Goal: Information Seeking & Learning: Learn about a topic

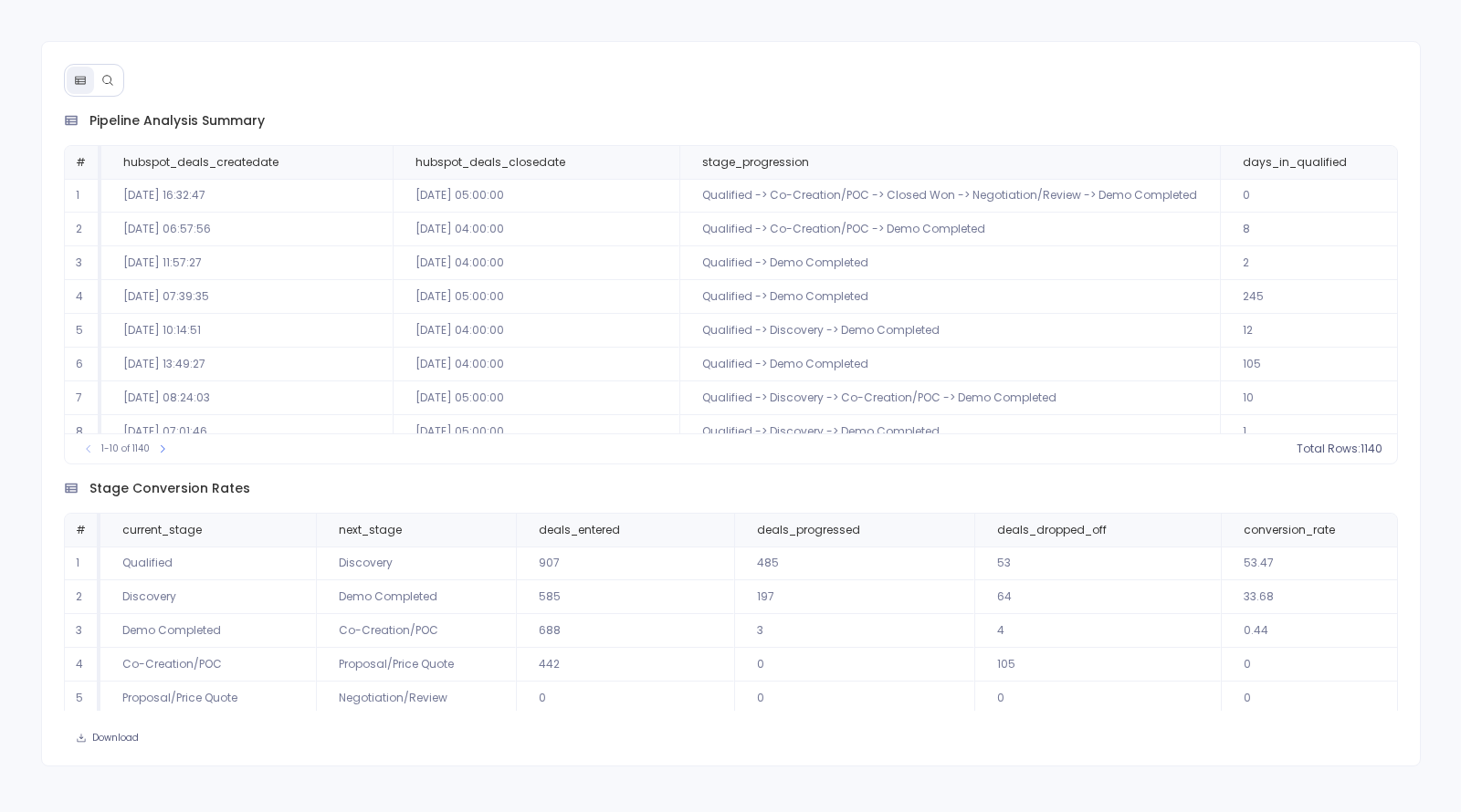
click at [106, 78] on icon at bounding box center [107, 79] width 13 height 13
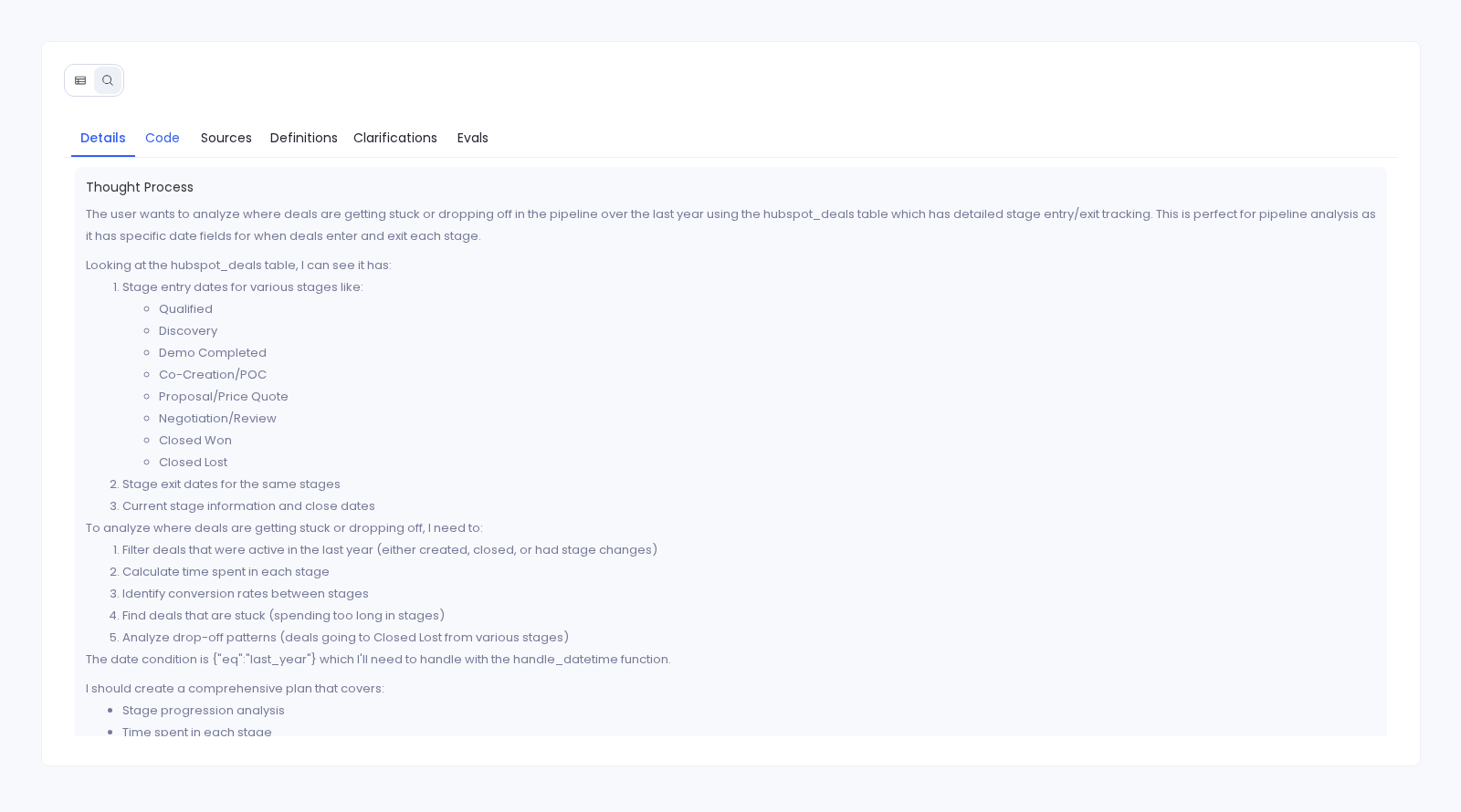
click at [166, 132] on span "Code" at bounding box center [162, 137] width 35 height 20
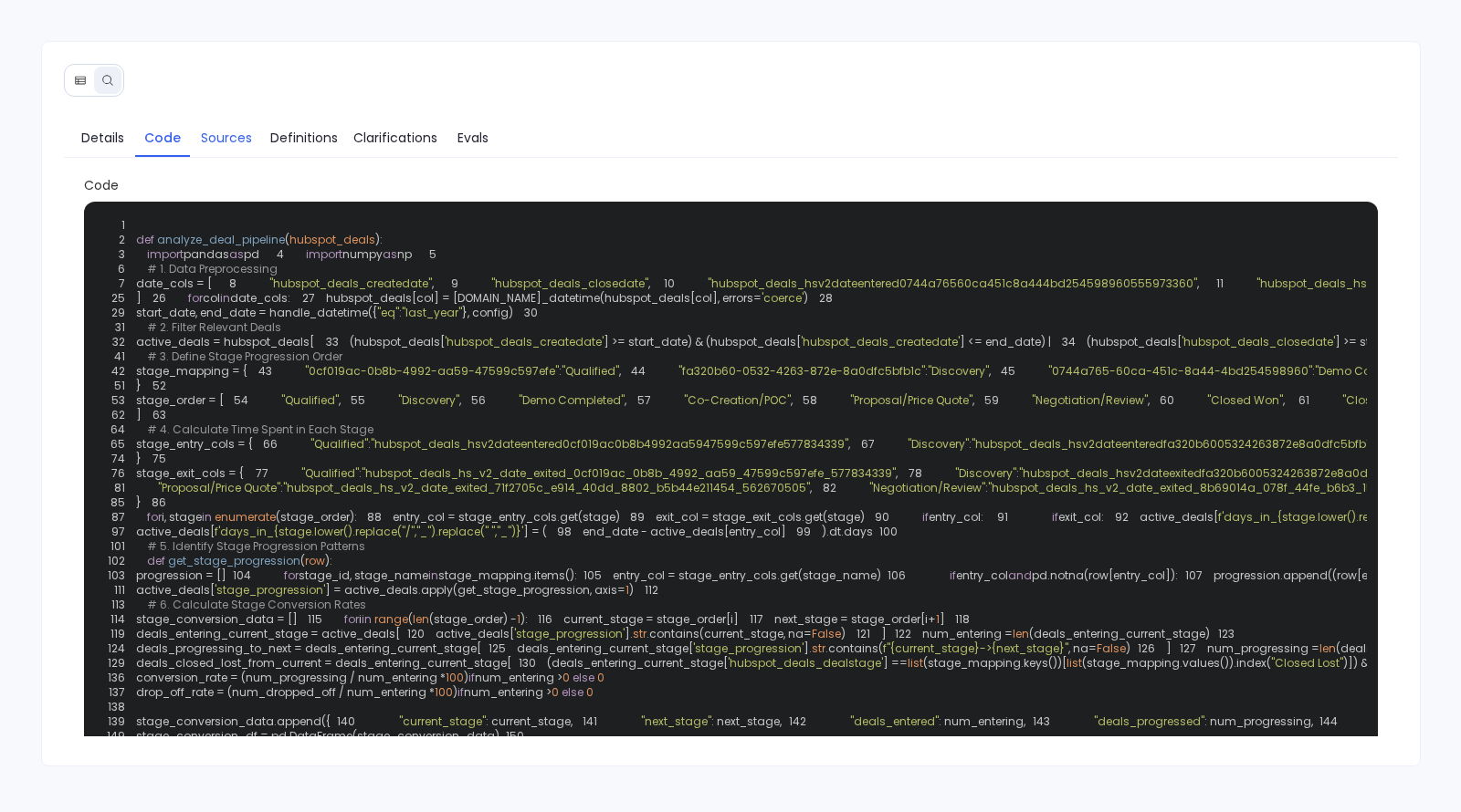
click at [217, 133] on span "Sources" at bounding box center [226, 137] width 51 height 20
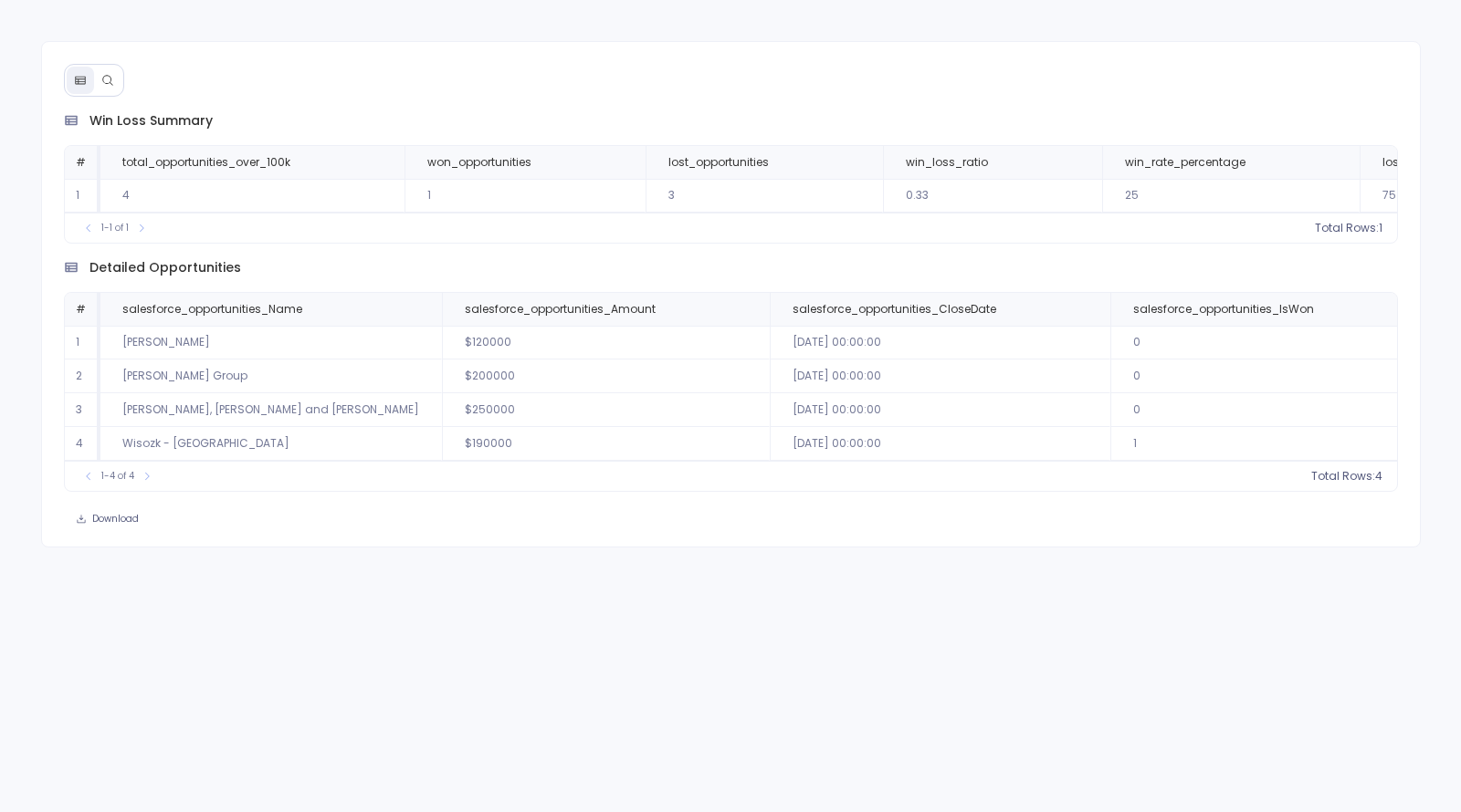
click at [112, 81] on button at bounding box center [107, 80] width 27 height 27
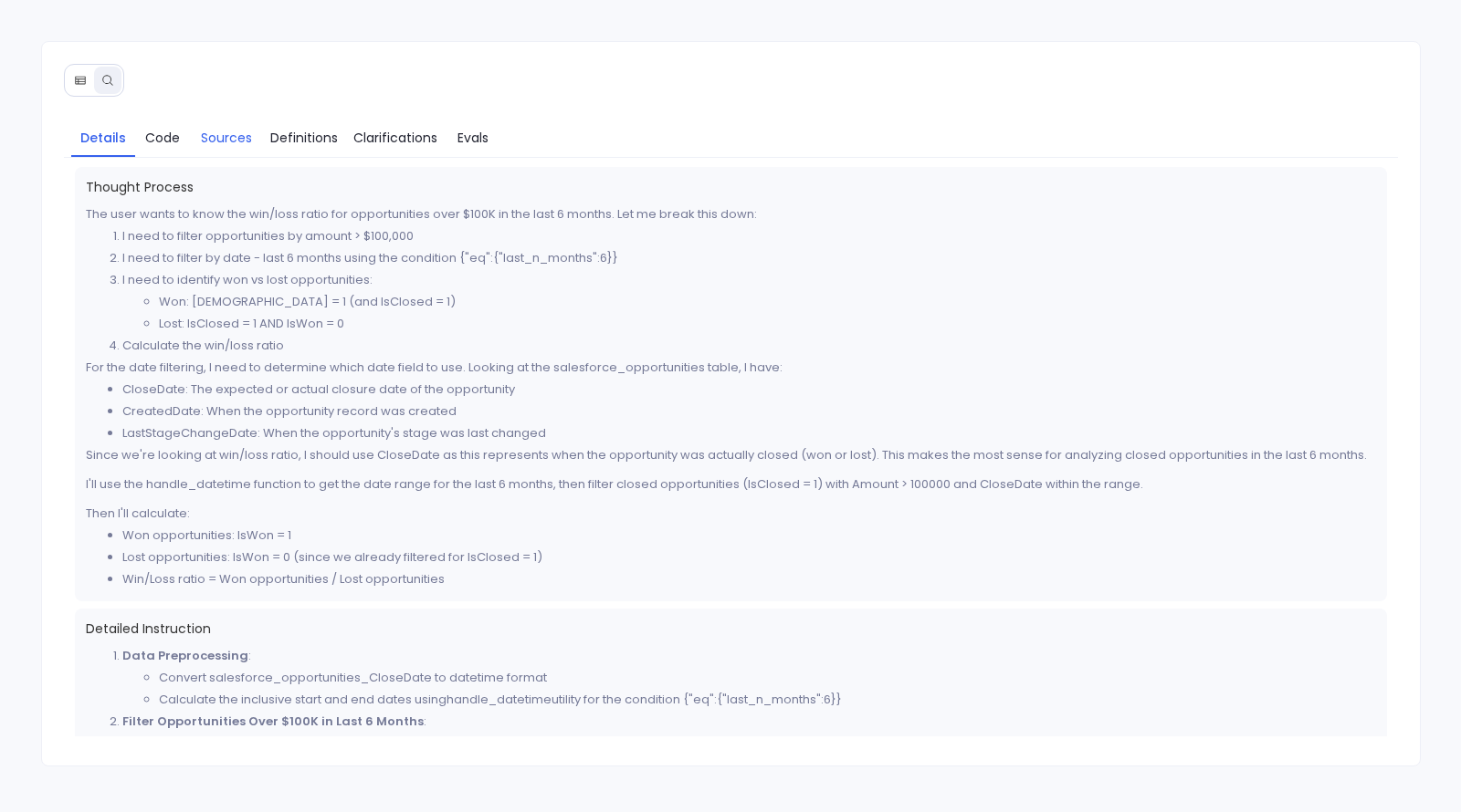
click at [225, 139] on span "Sources" at bounding box center [226, 137] width 51 height 20
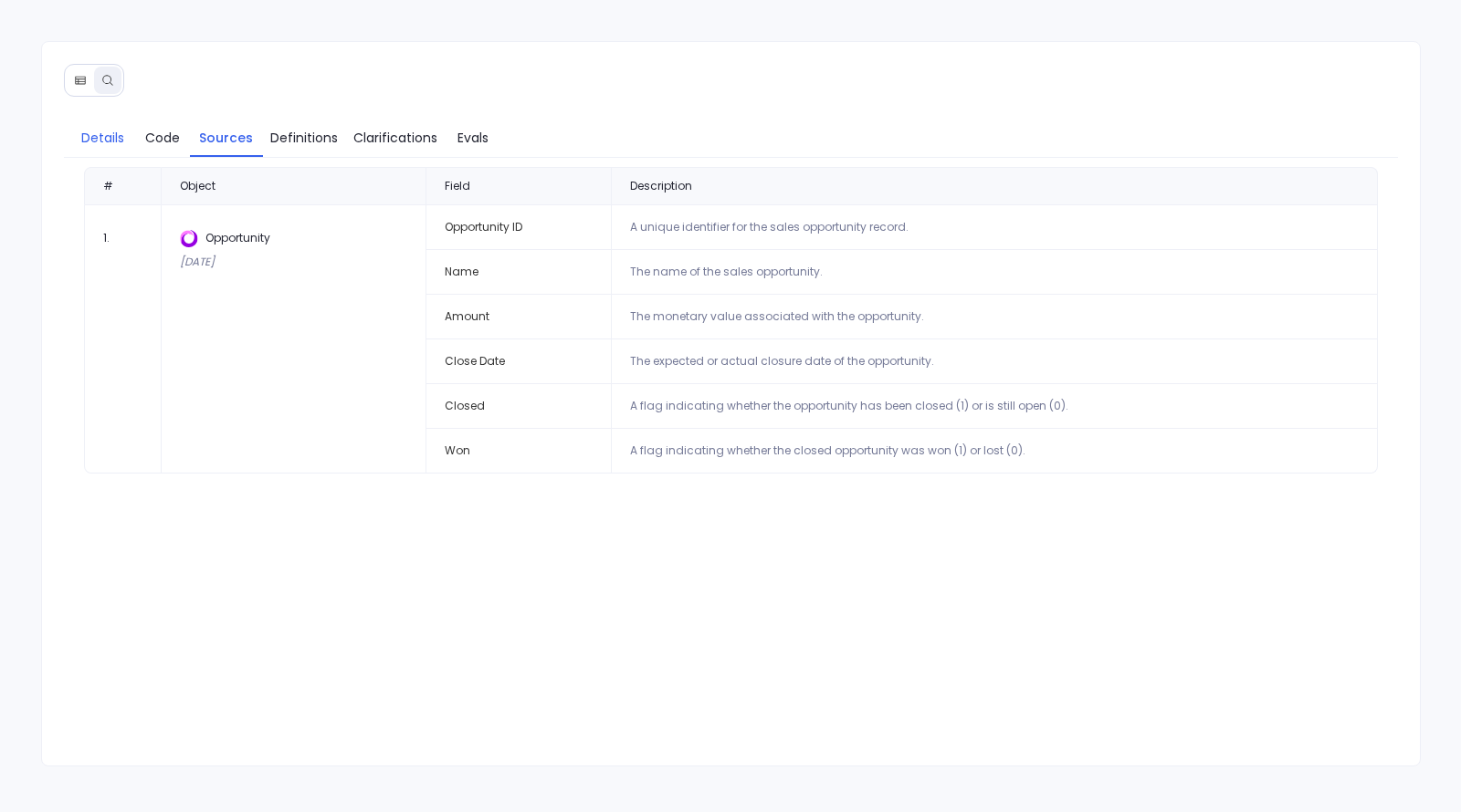
click at [84, 145] on span "Details" at bounding box center [102, 137] width 43 height 20
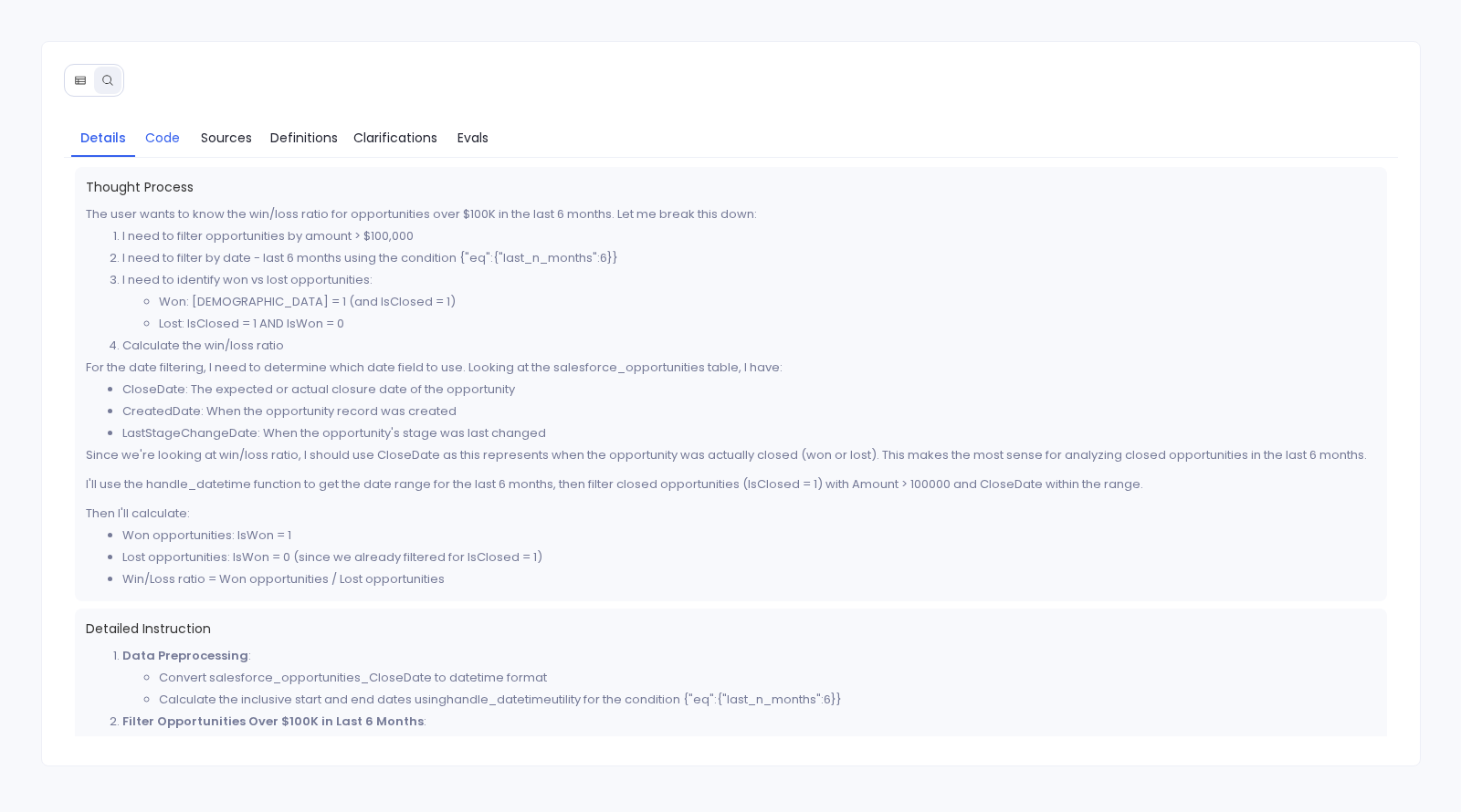
click at [162, 128] on span "Code" at bounding box center [162, 137] width 35 height 20
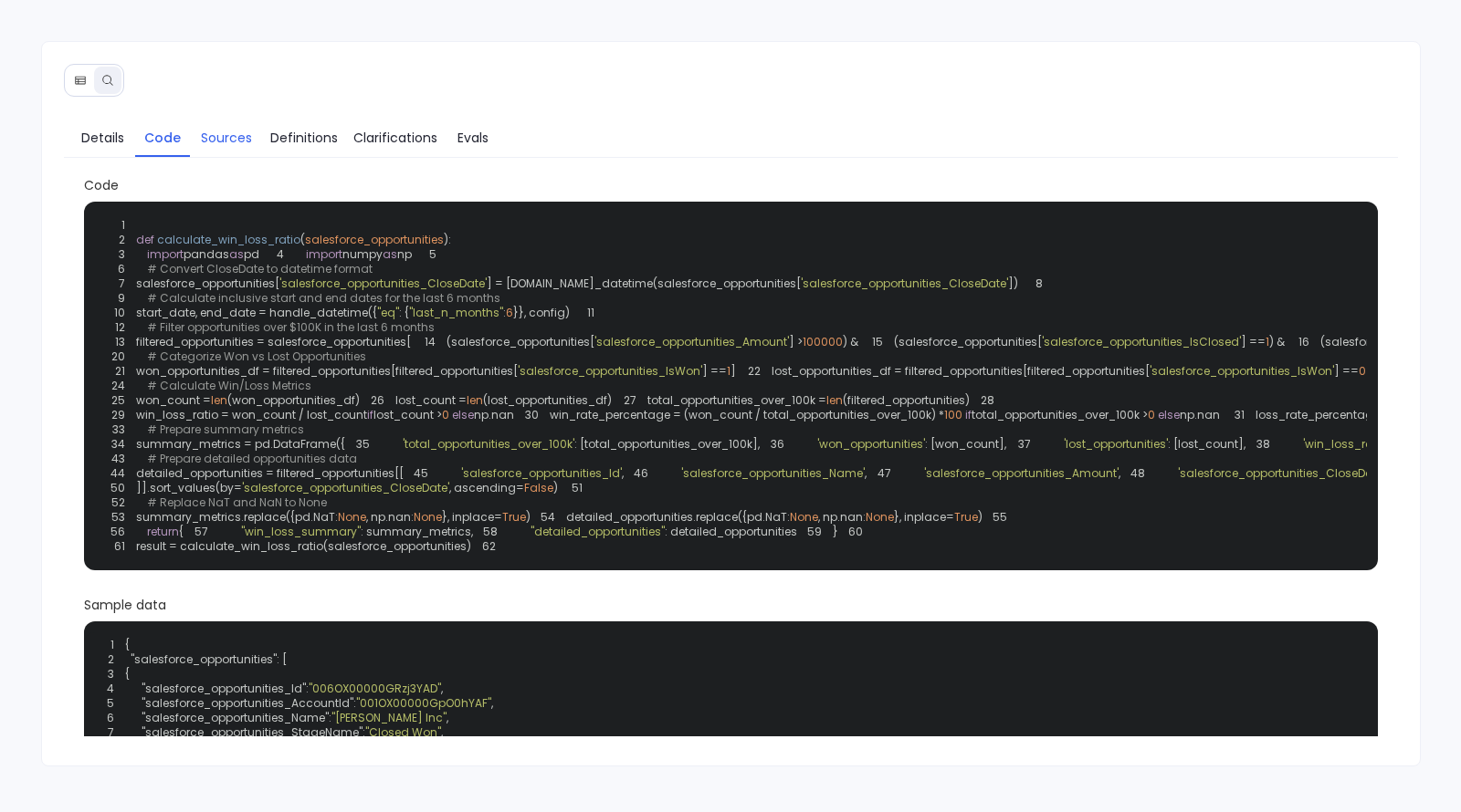
click at [222, 146] on link "Sources" at bounding box center [226, 138] width 73 height 39
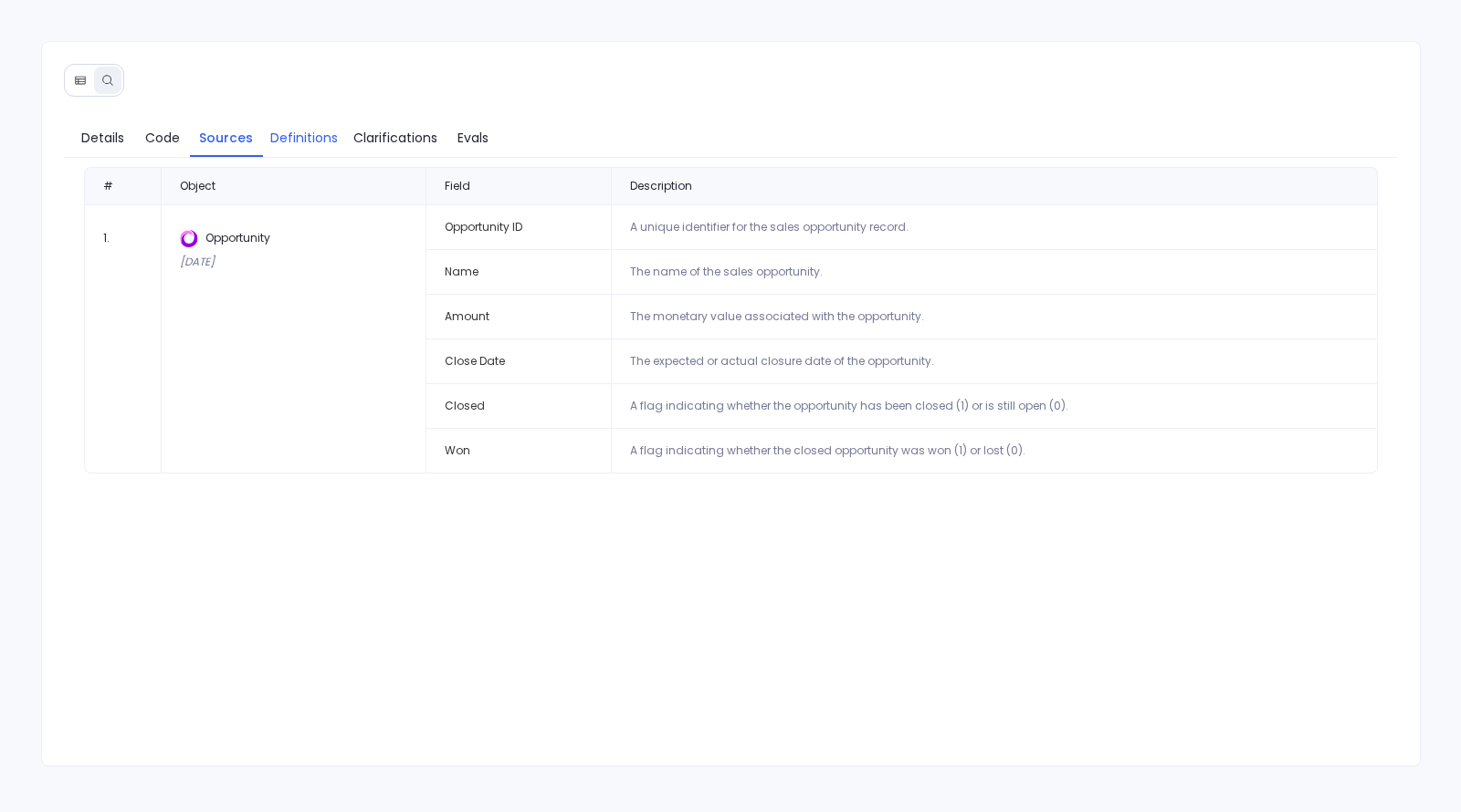
click at [314, 146] on link "Definitions" at bounding box center [304, 138] width 82 height 39
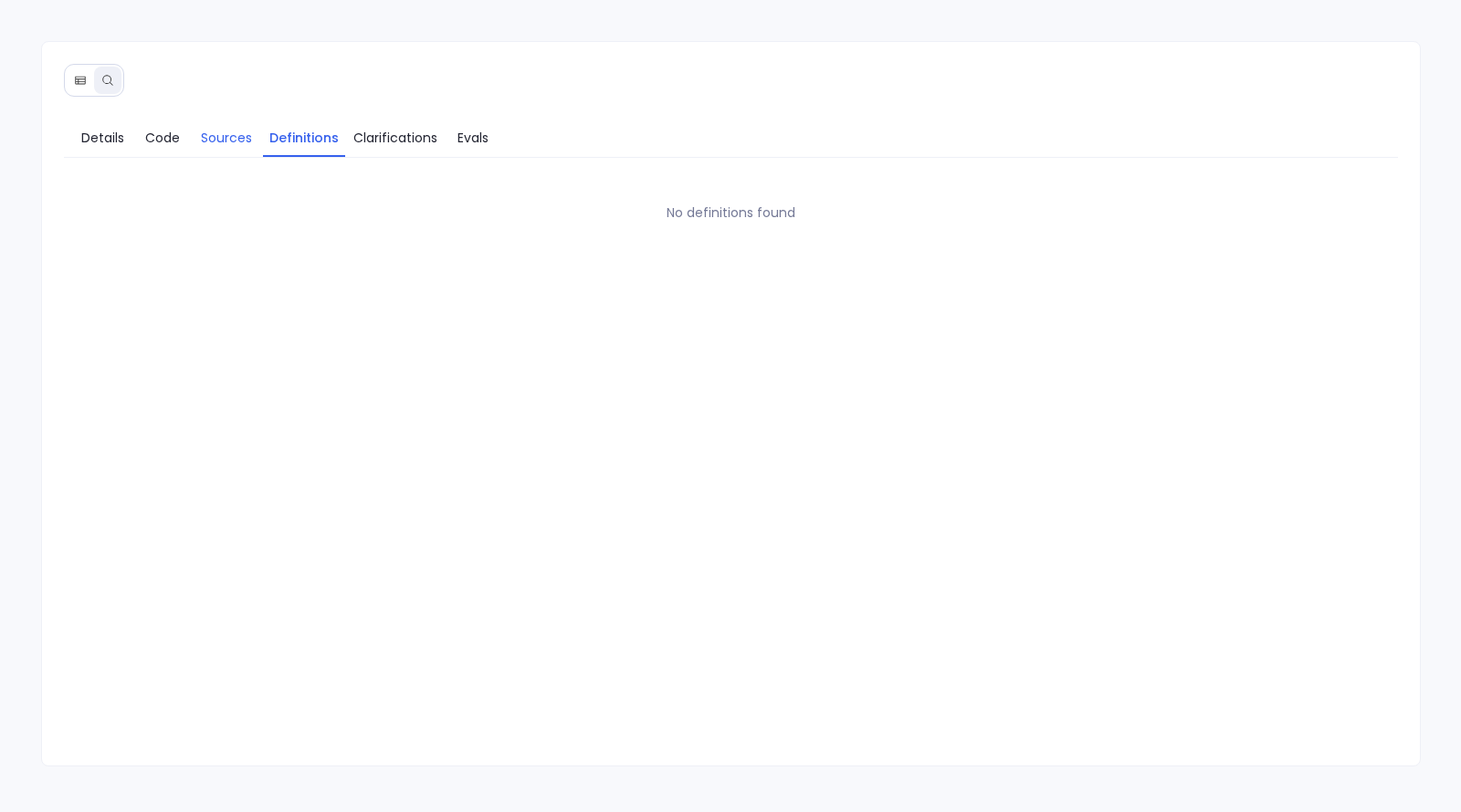
click at [232, 133] on span "Sources" at bounding box center [226, 137] width 51 height 20
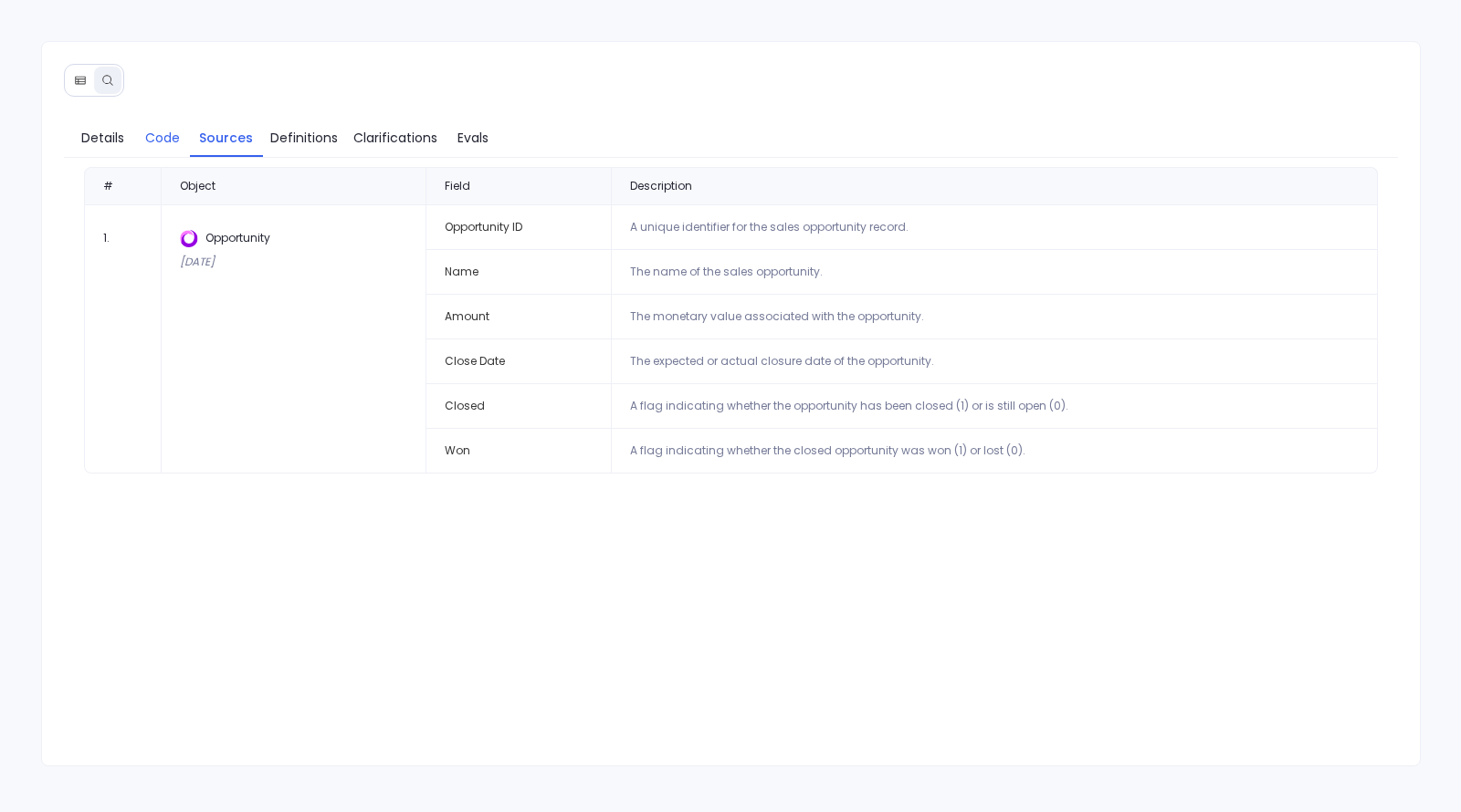
click at [179, 152] on link "Code" at bounding box center [162, 138] width 55 height 39
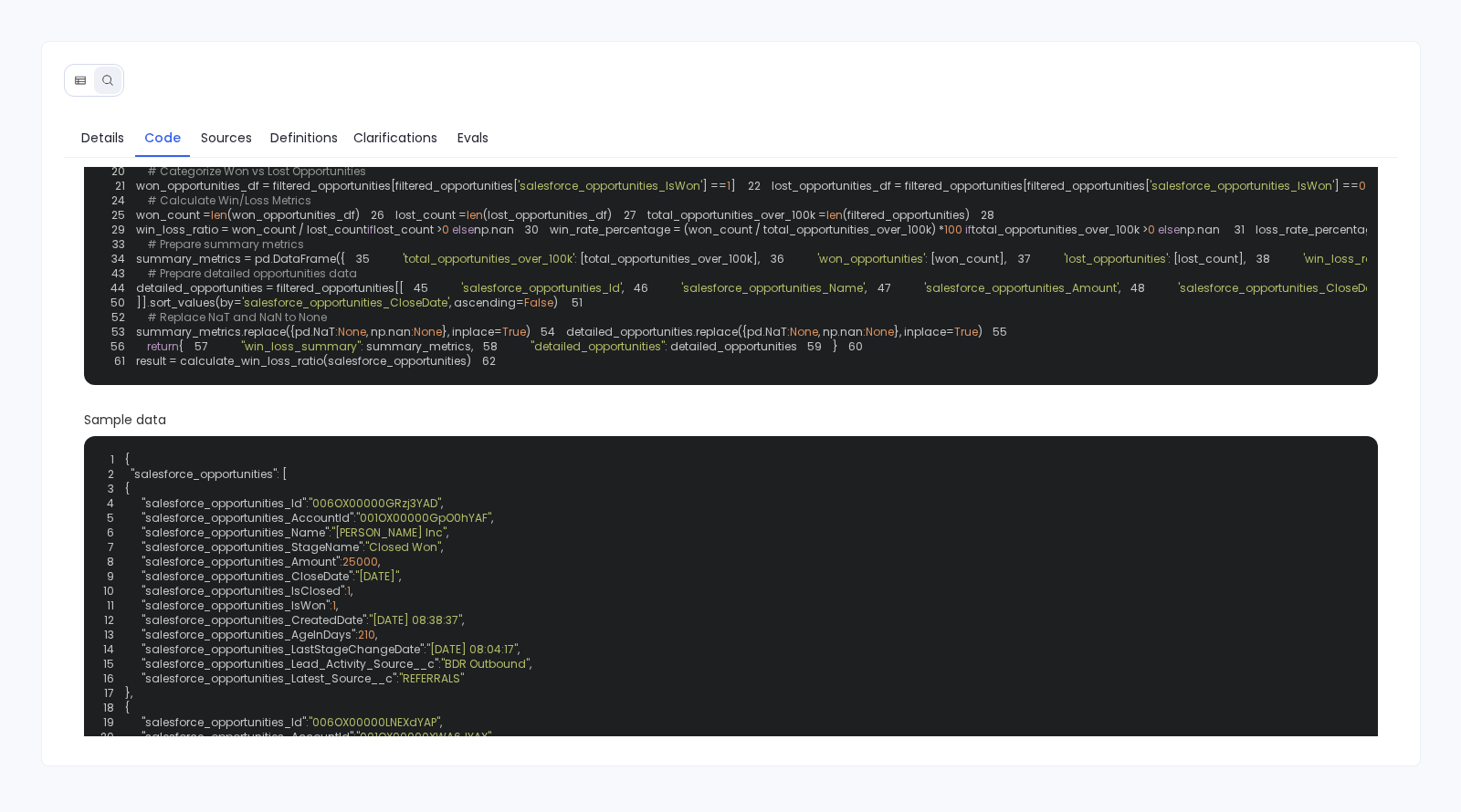
scroll to position [242, 0]
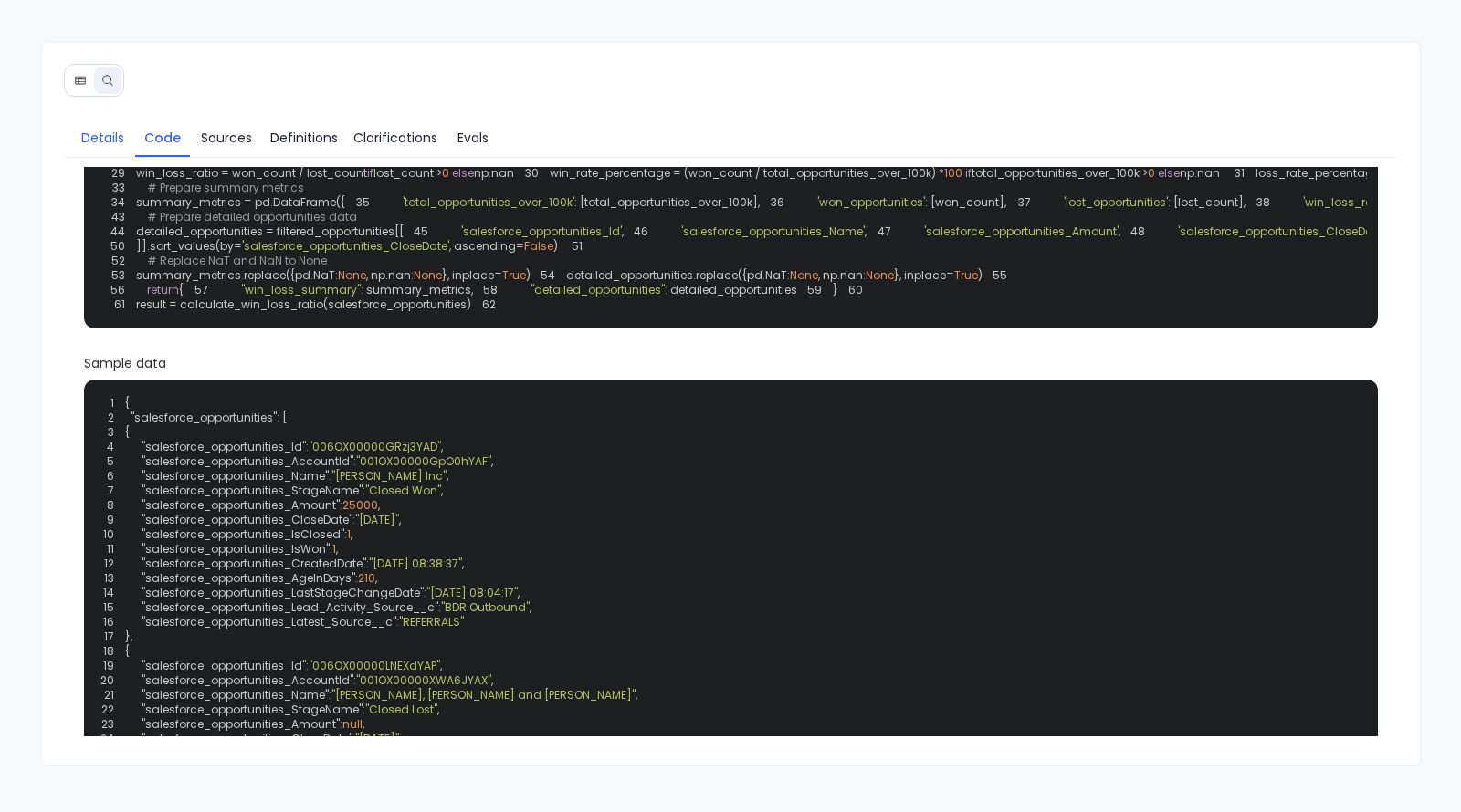
click at [109, 132] on span "Details" at bounding box center [102, 137] width 43 height 20
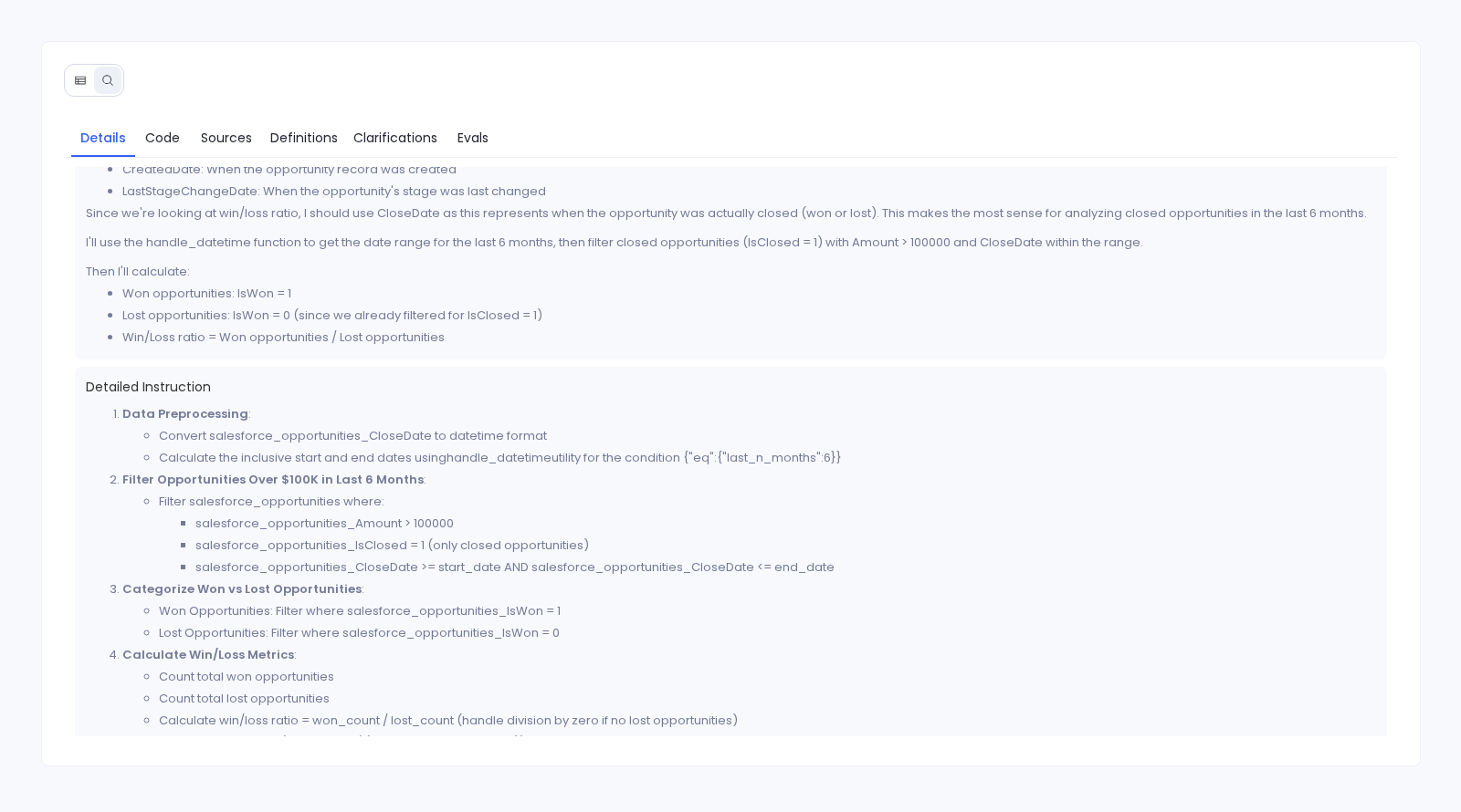
click at [85, 86] on button at bounding box center [80, 80] width 27 height 27
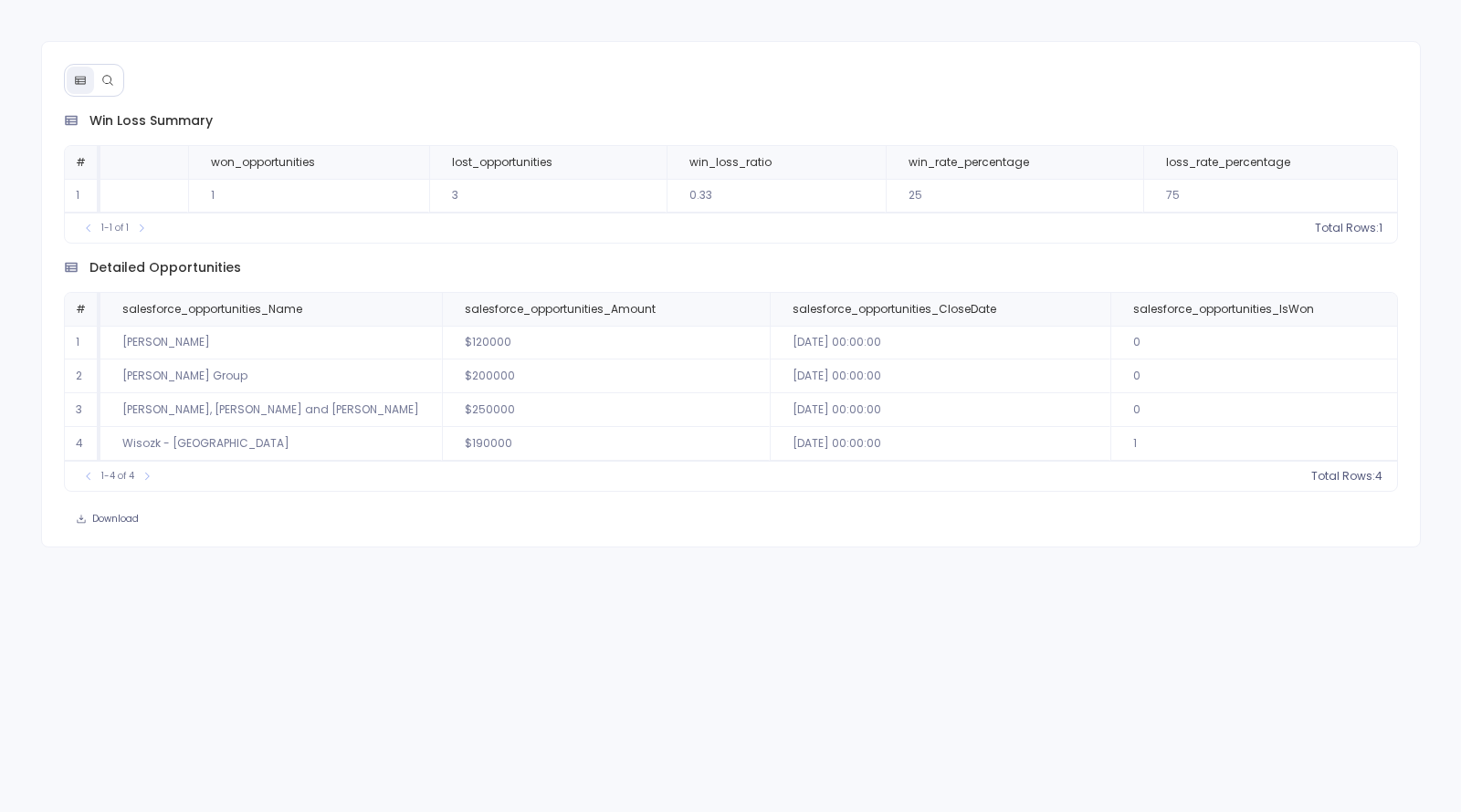
scroll to position [0, 0]
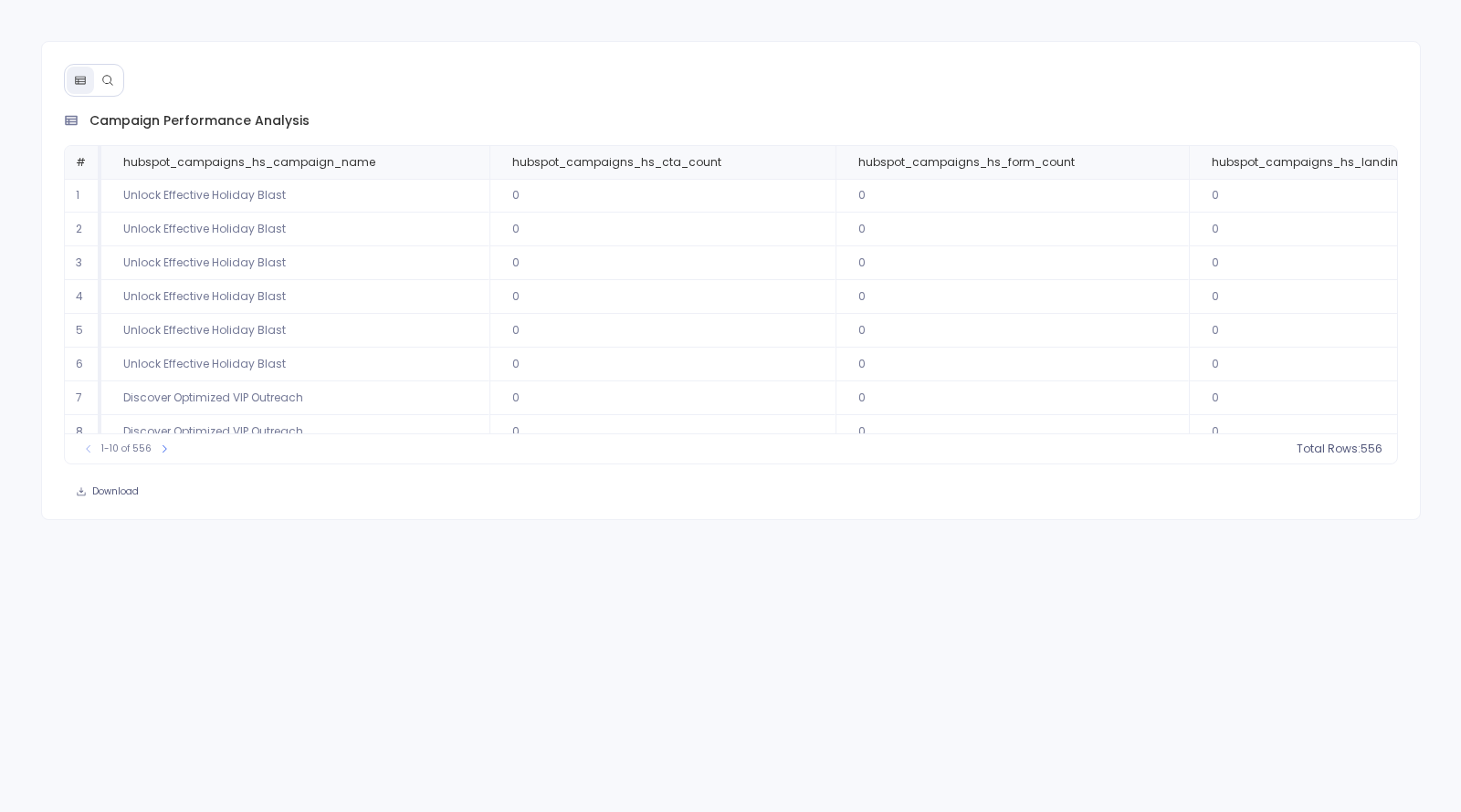
click at [109, 80] on icon at bounding box center [107, 79] width 13 height 13
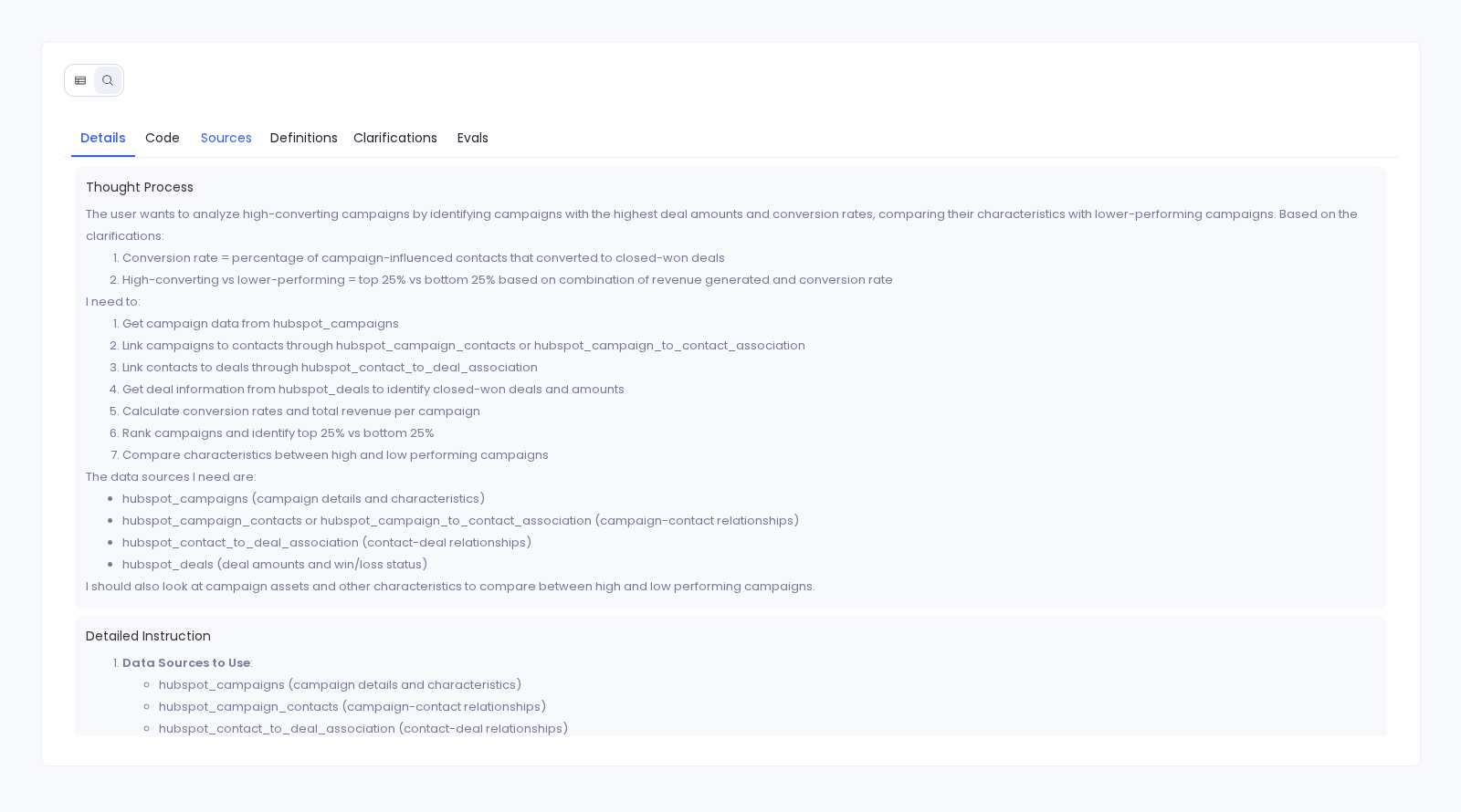
click at [234, 140] on span "Sources" at bounding box center [226, 137] width 51 height 20
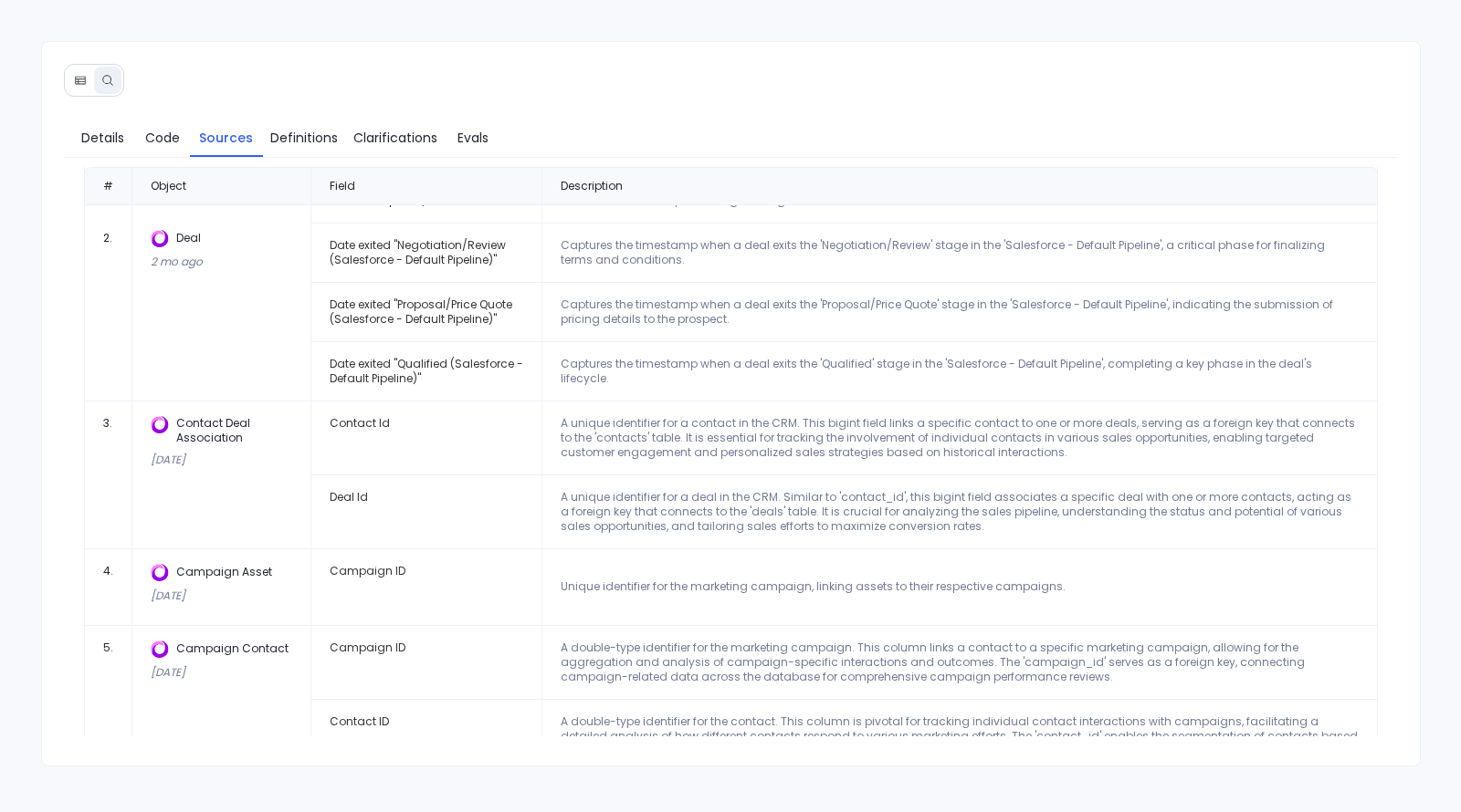
scroll to position [1150, 0]
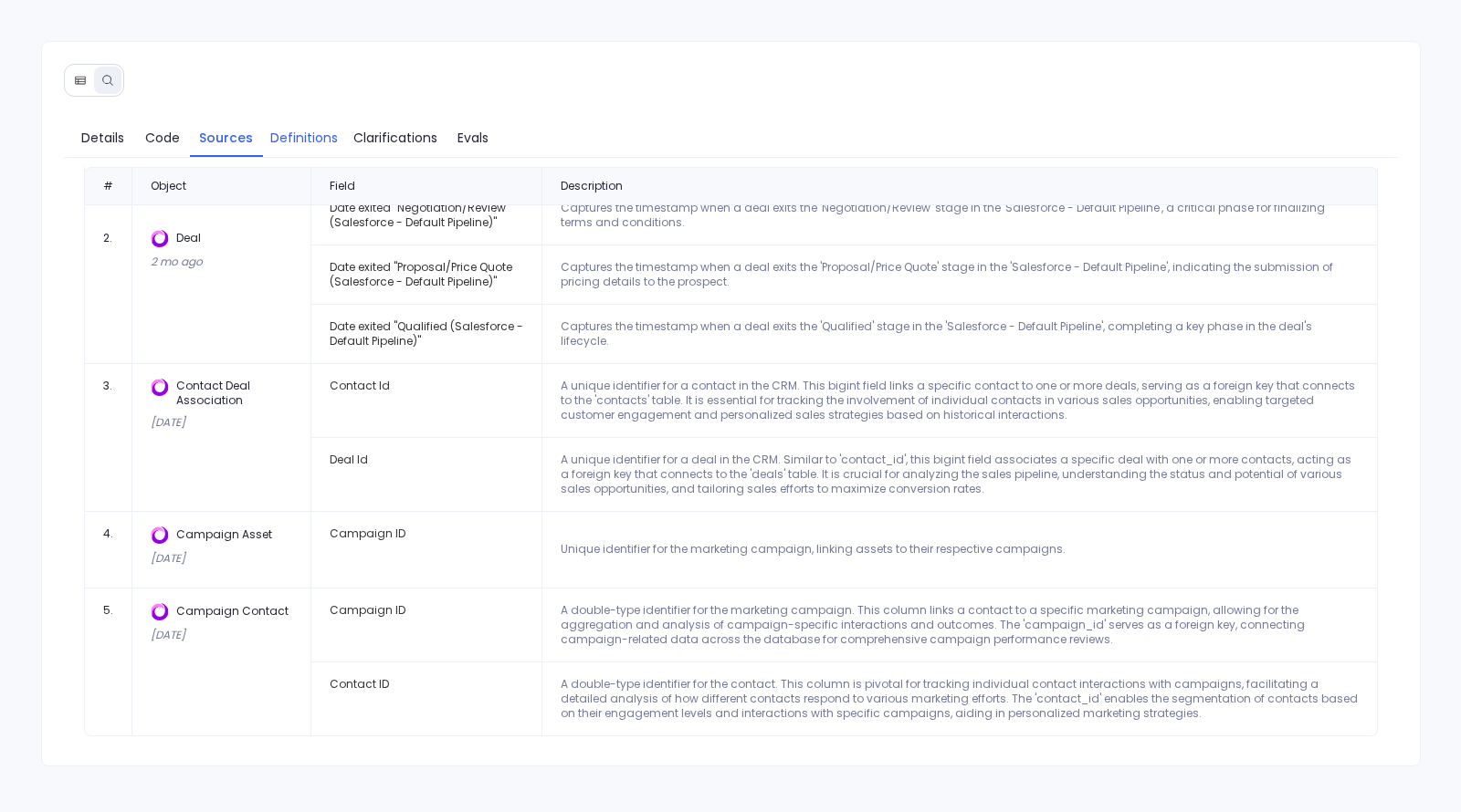
click at [278, 140] on span "Definitions" at bounding box center [304, 137] width 68 height 20
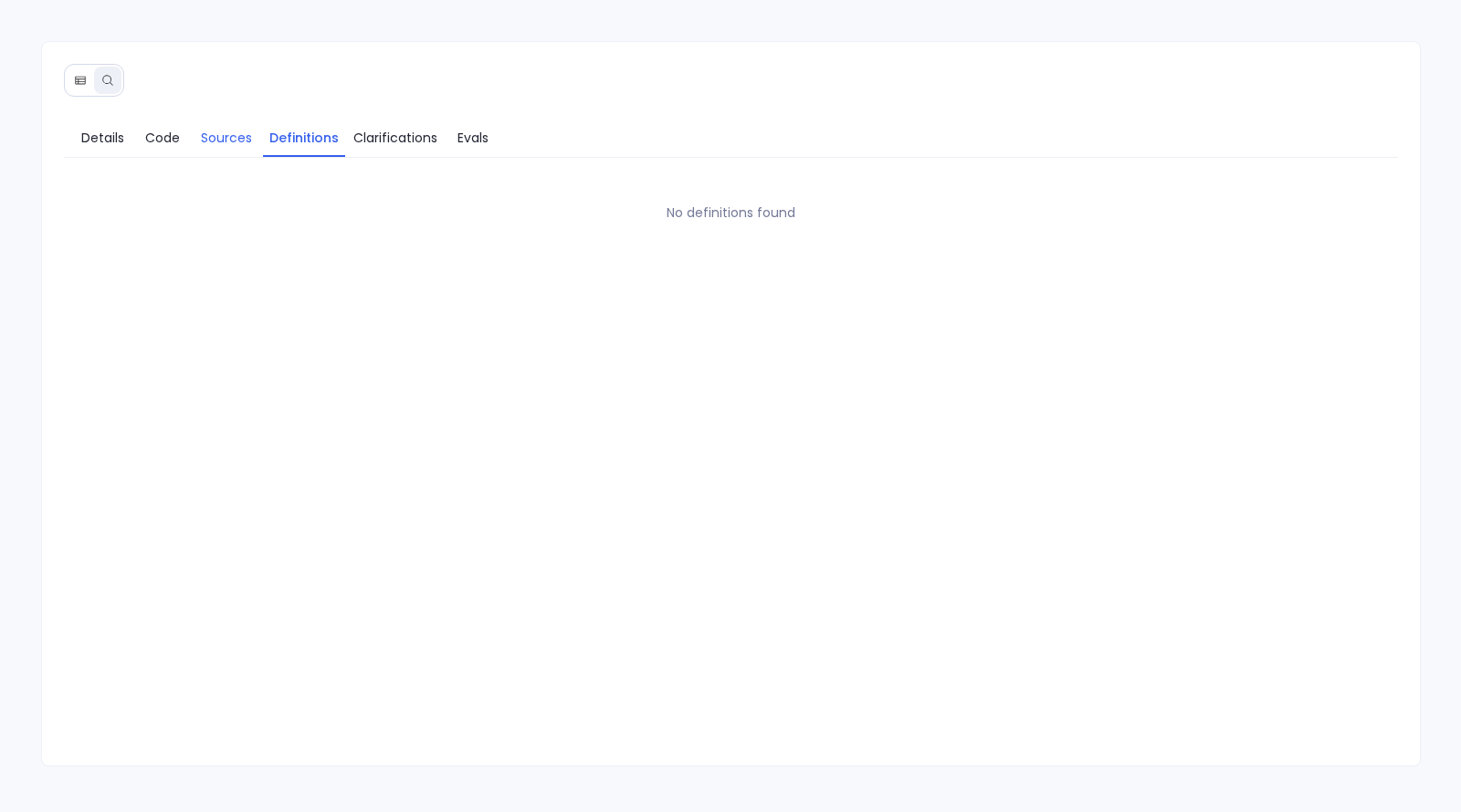
click at [220, 128] on span "Sources" at bounding box center [226, 137] width 51 height 20
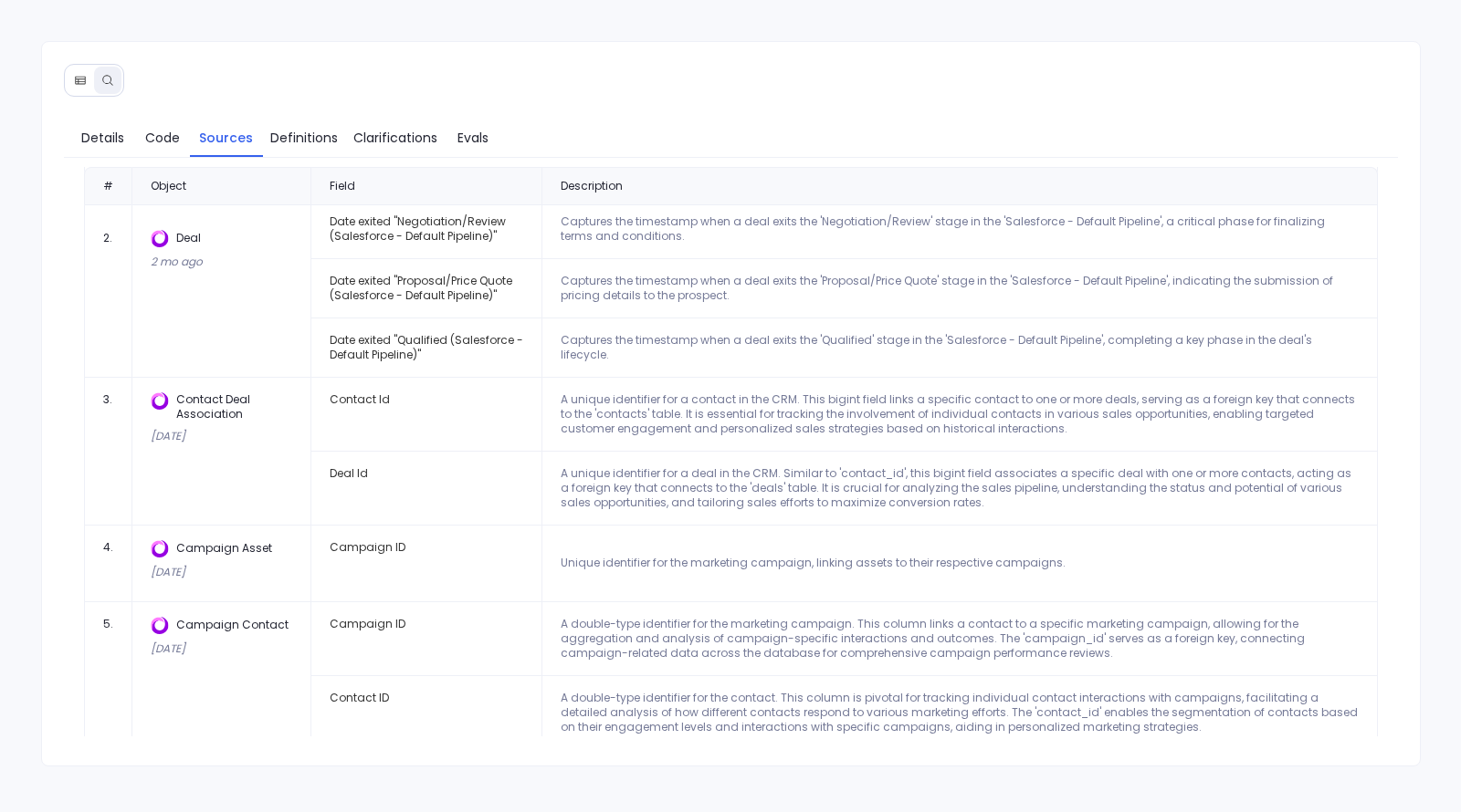
scroll to position [1150, 0]
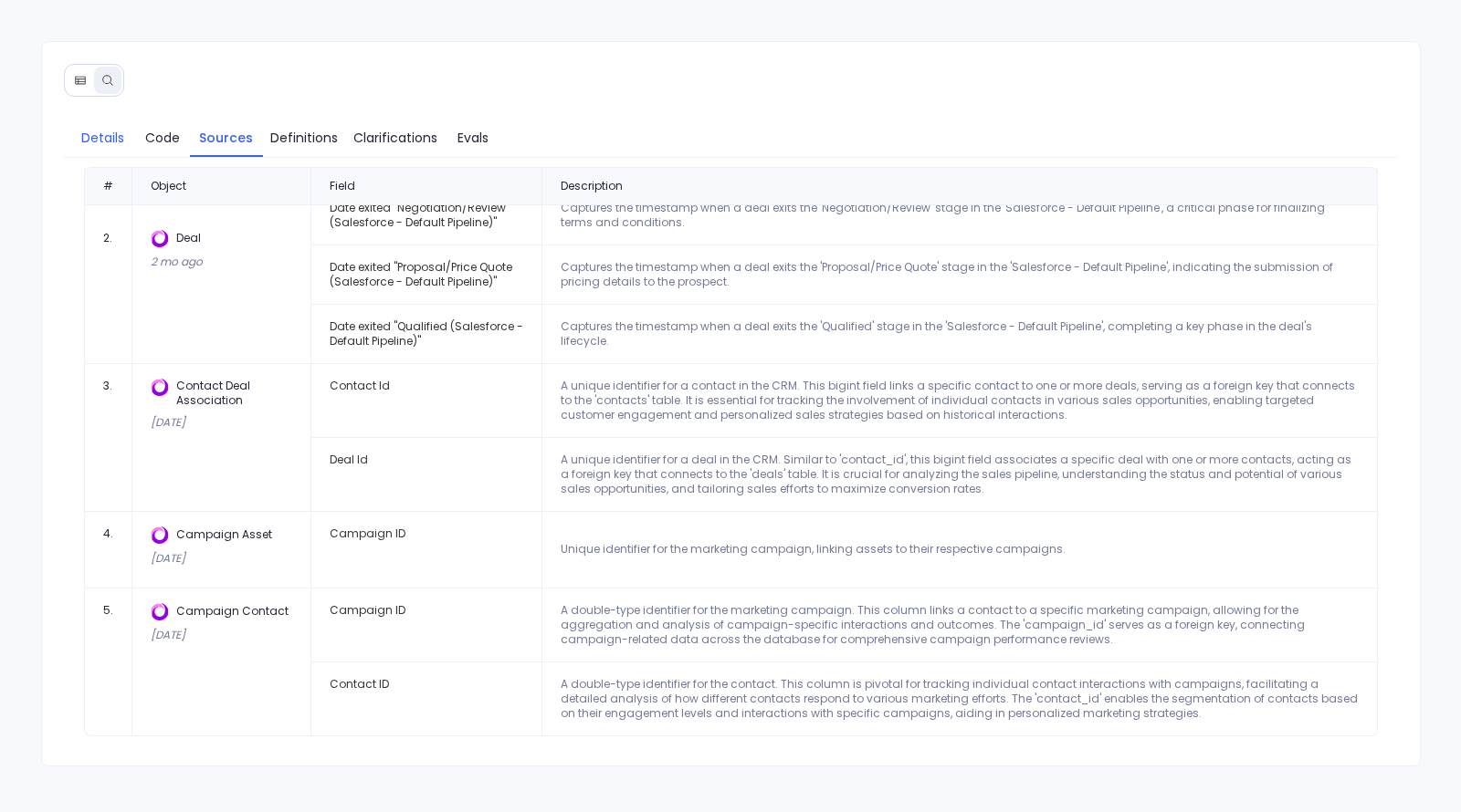
click at [117, 133] on span "Details" at bounding box center [102, 137] width 43 height 20
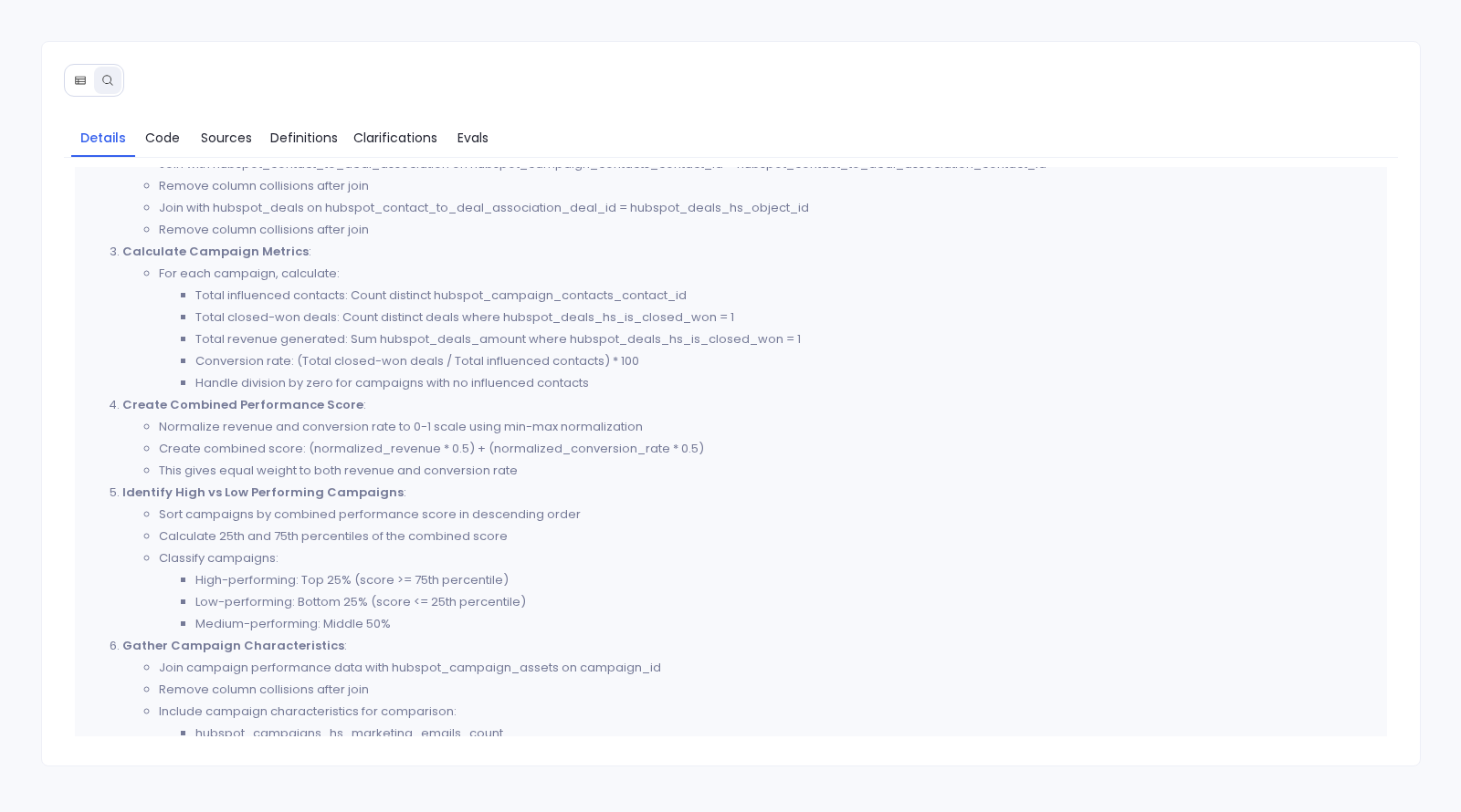
scroll to position [0, 0]
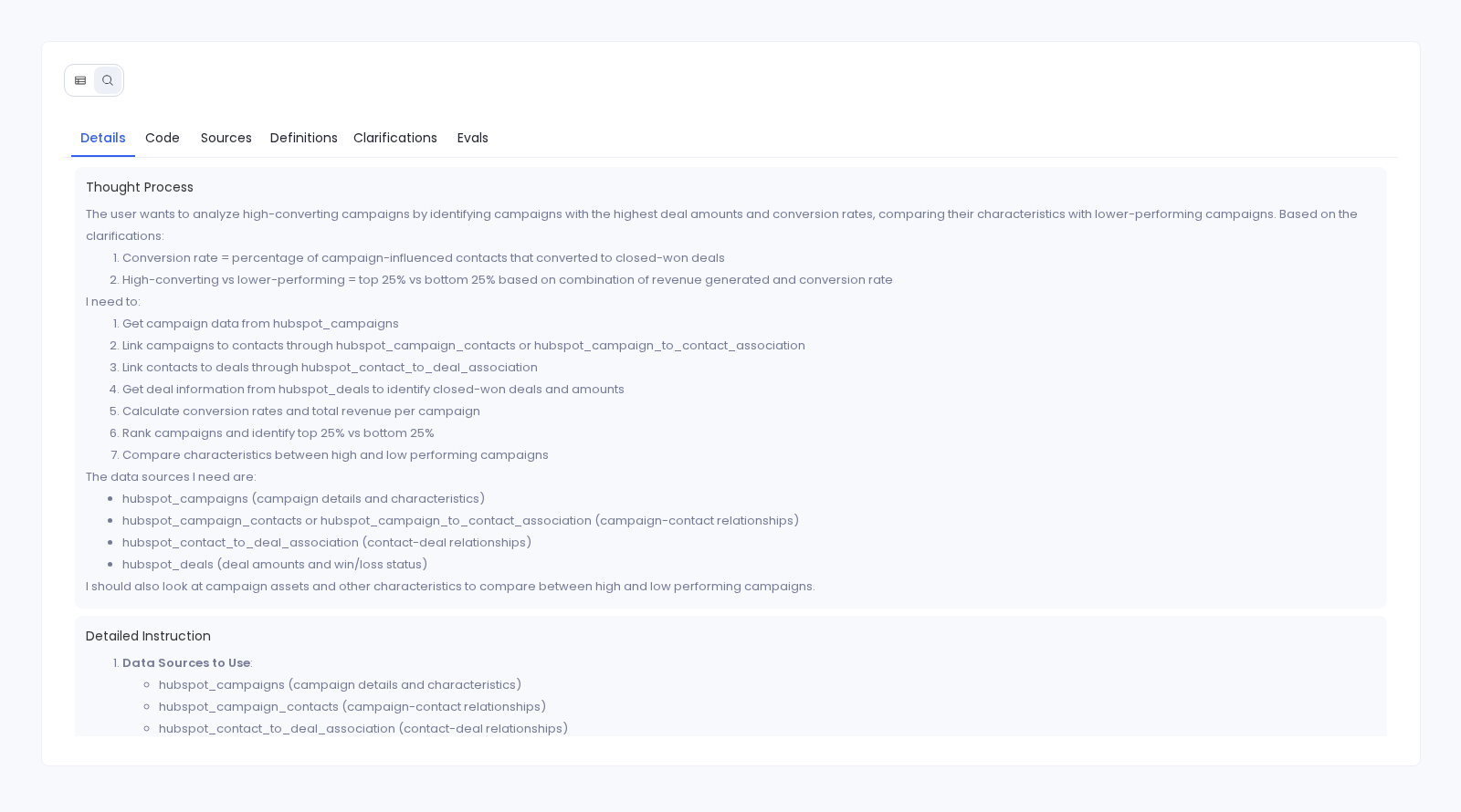
click at [87, 83] on button at bounding box center [80, 80] width 27 height 27
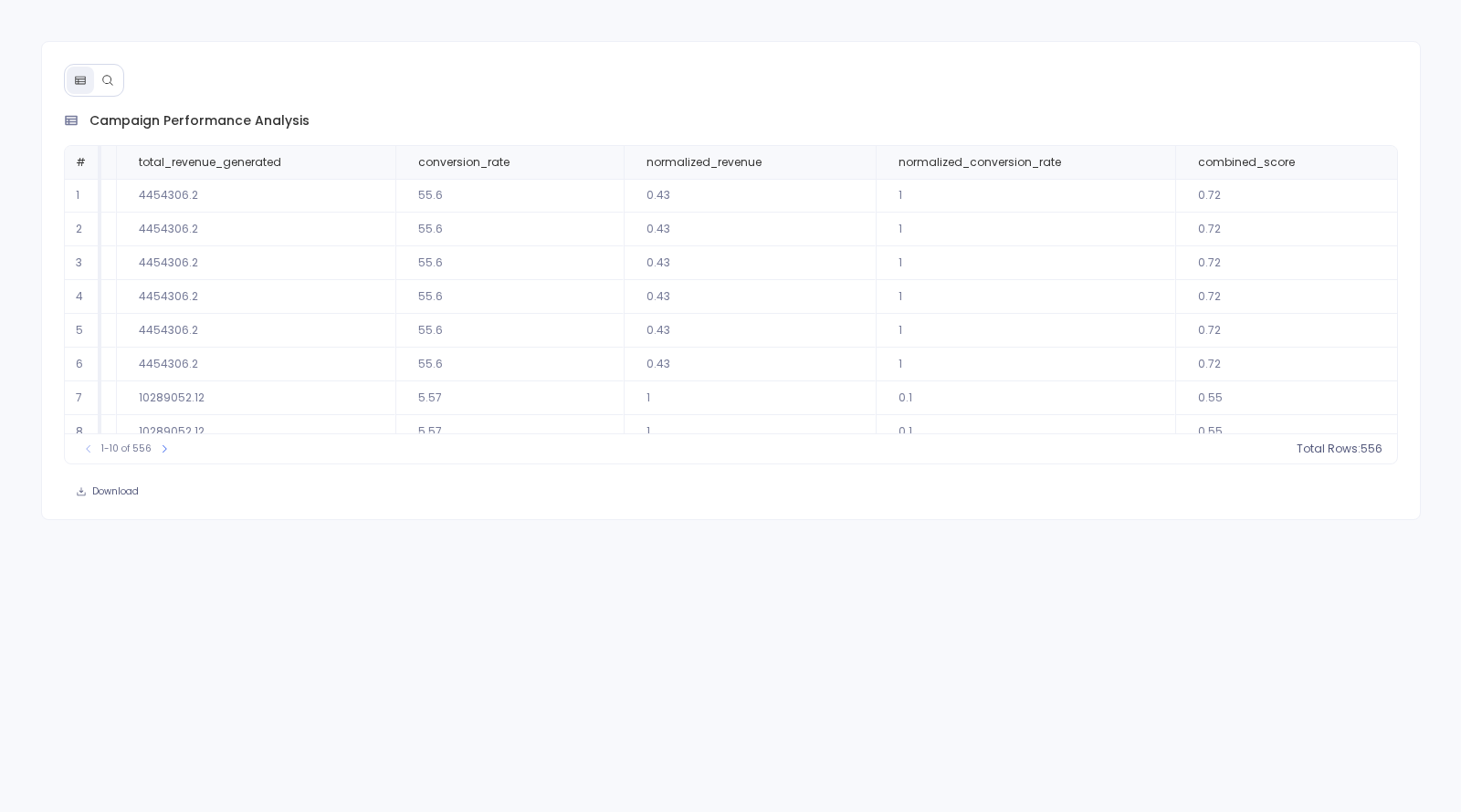
scroll to position [0, 9460]
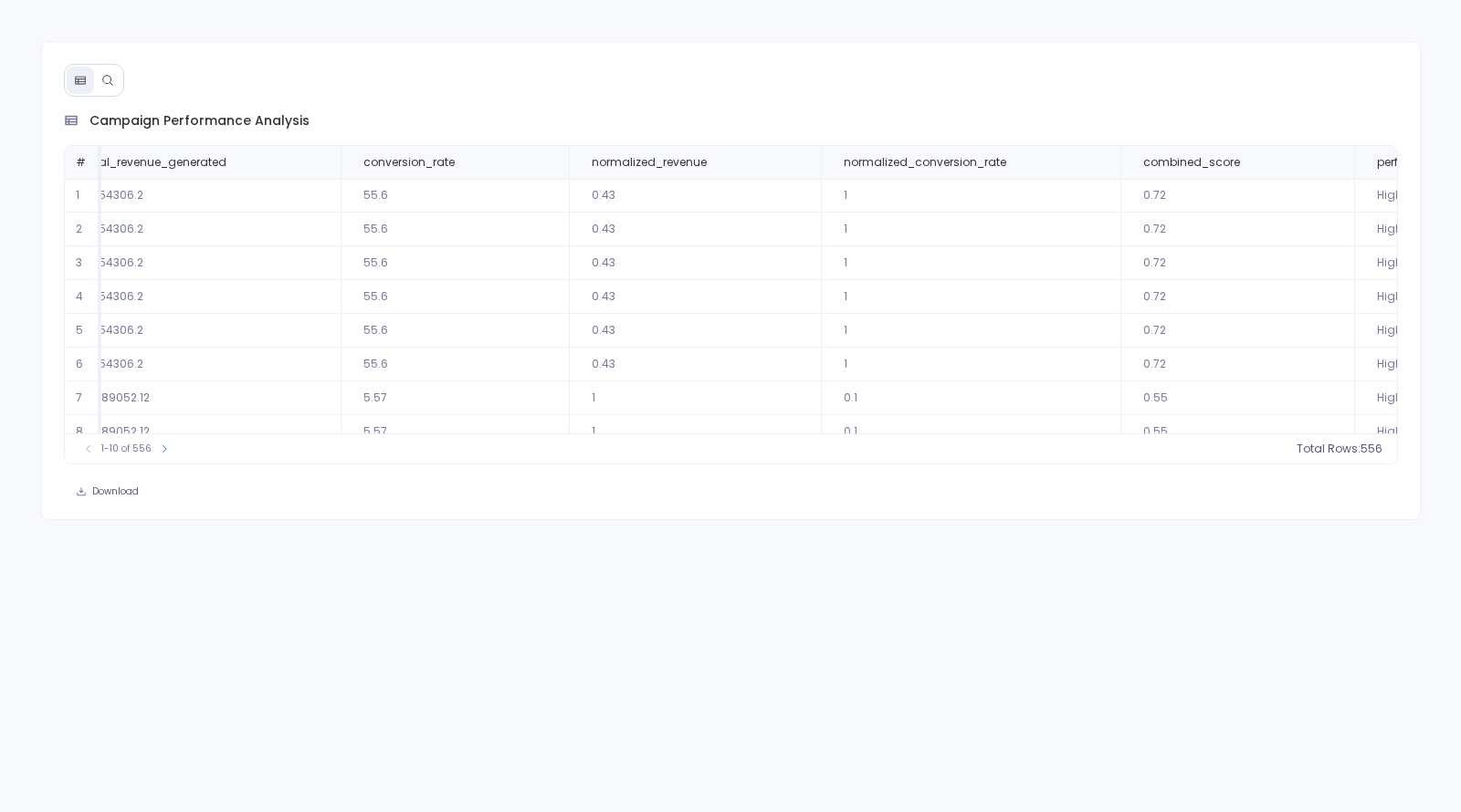
click at [105, 84] on icon at bounding box center [107, 79] width 13 height 13
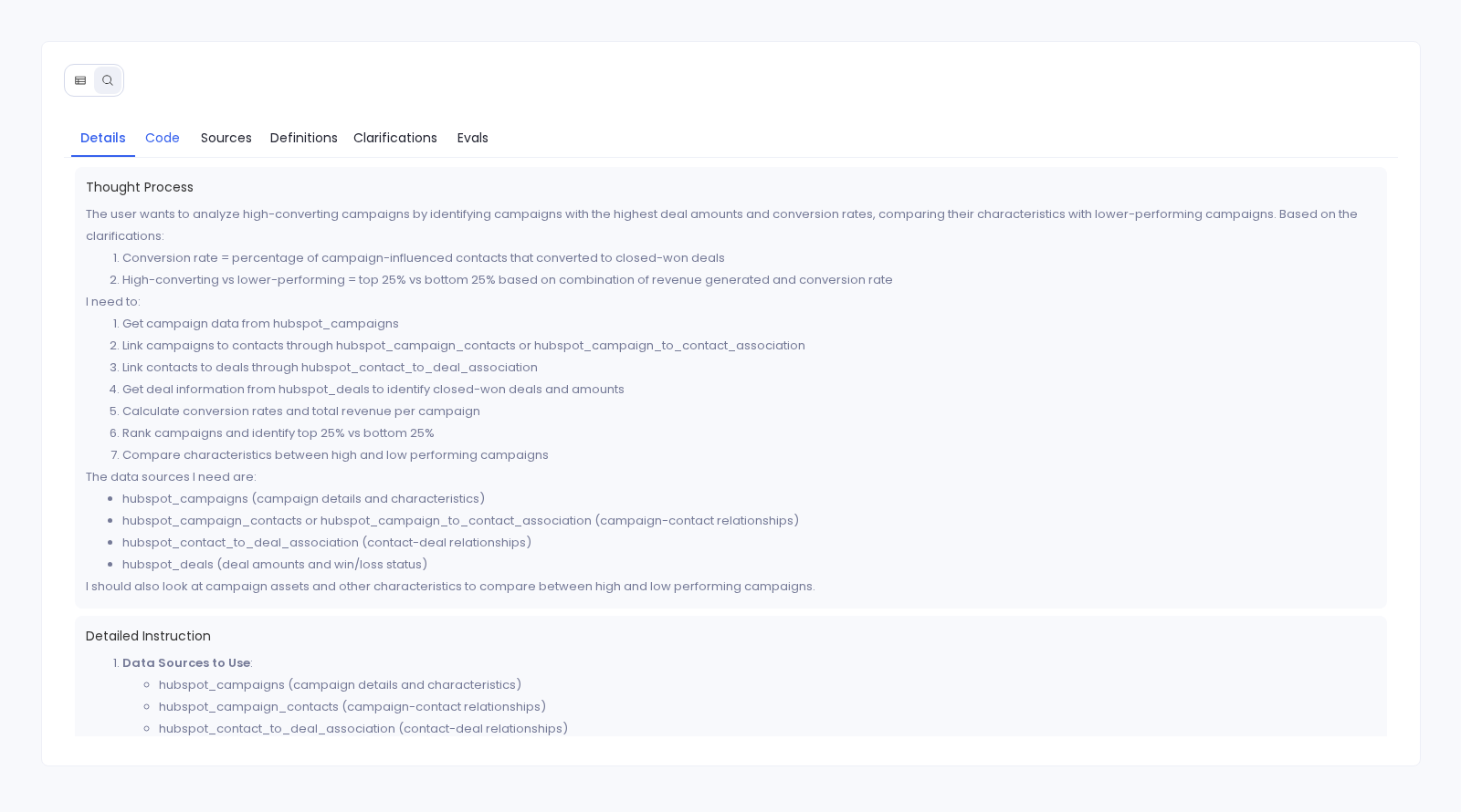
click at [159, 132] on span "Code" at bounding box center [162, 137] width 35 height 20
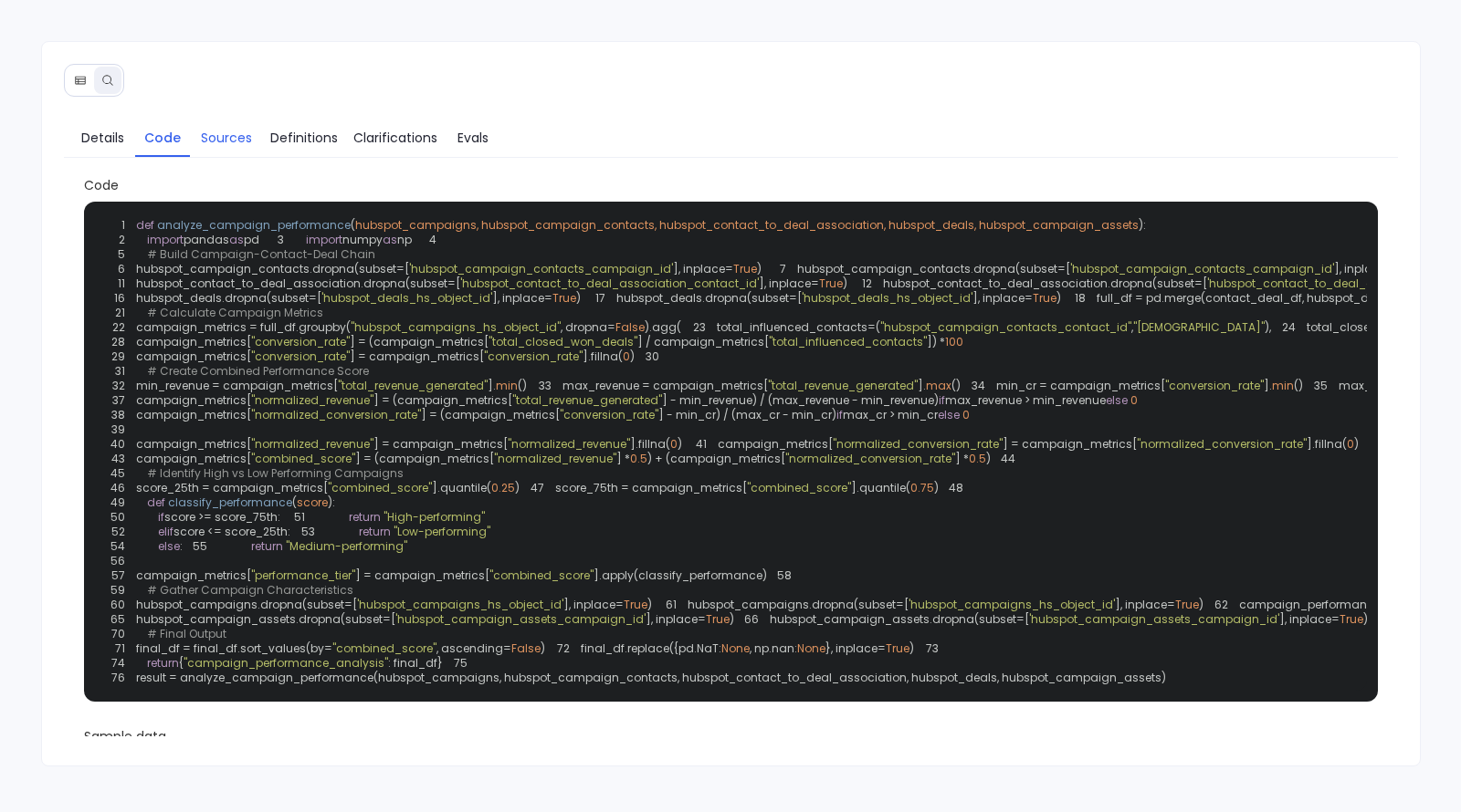
click at [221, 140] on span "Sources" at bounding box center [226, 137] width 51 height 20
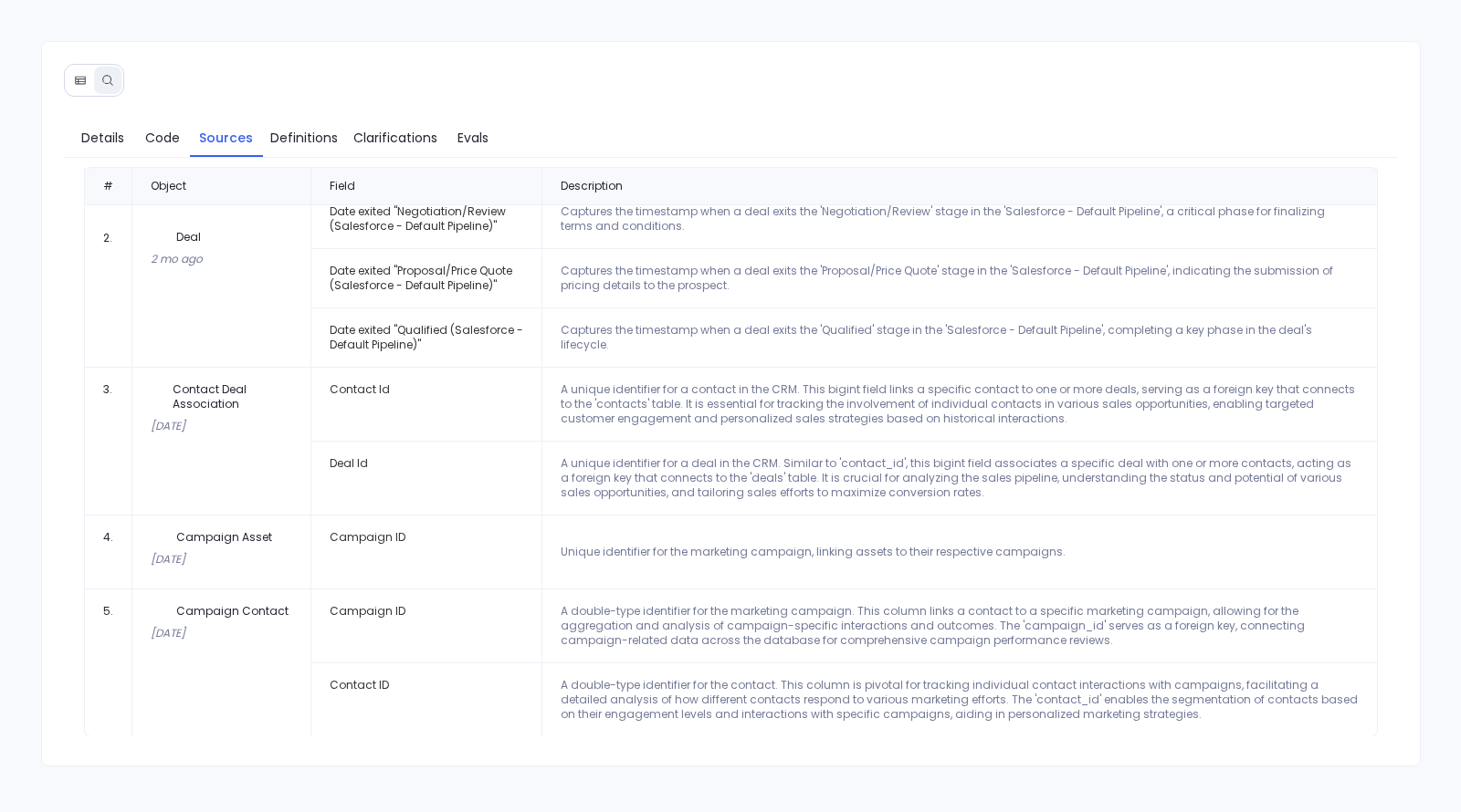
scroll to position [1146, 0]
click at [161, 144] on span "Code" at bounding box center [162, 137] width 35 height 20
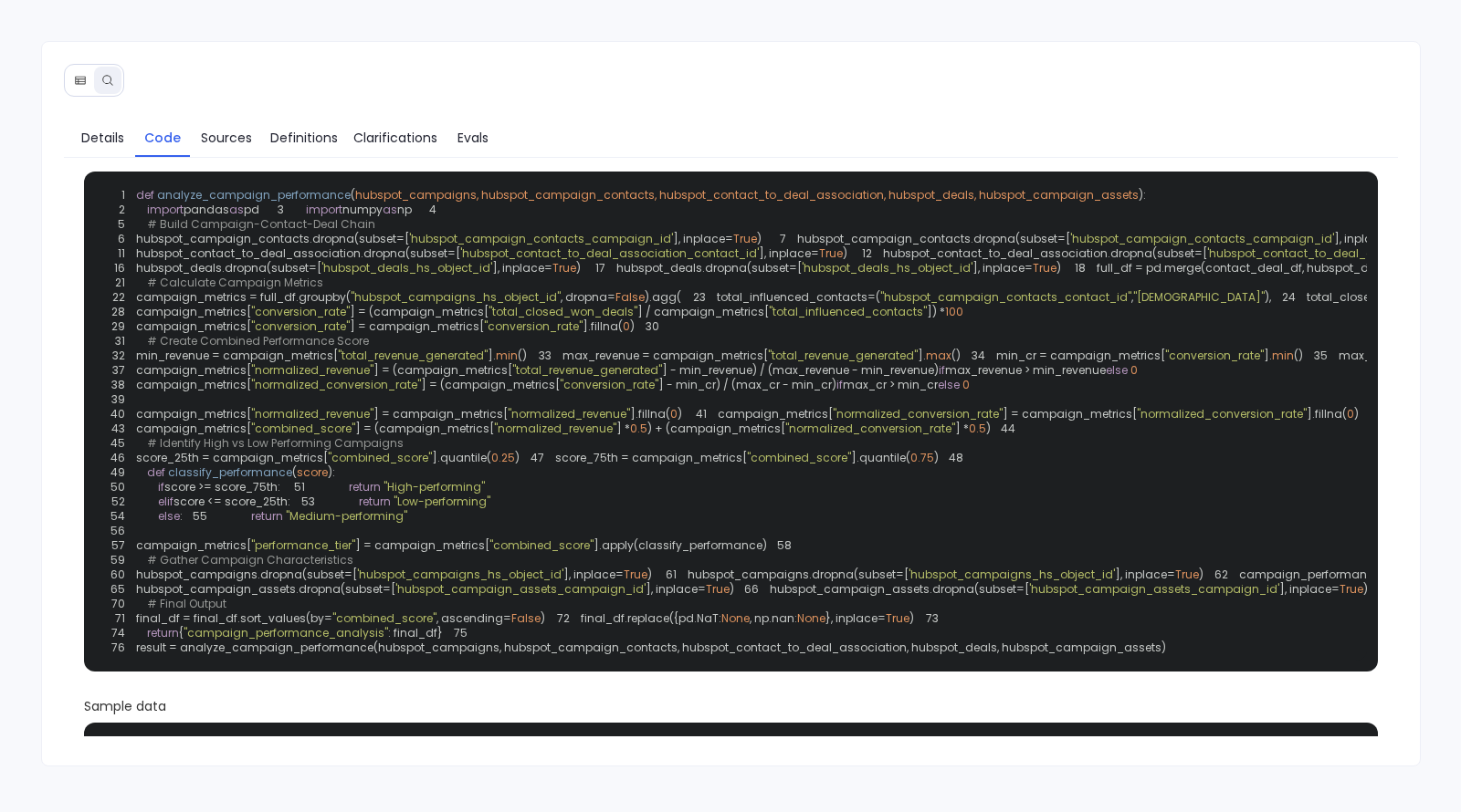
scroll to position [0, 0]
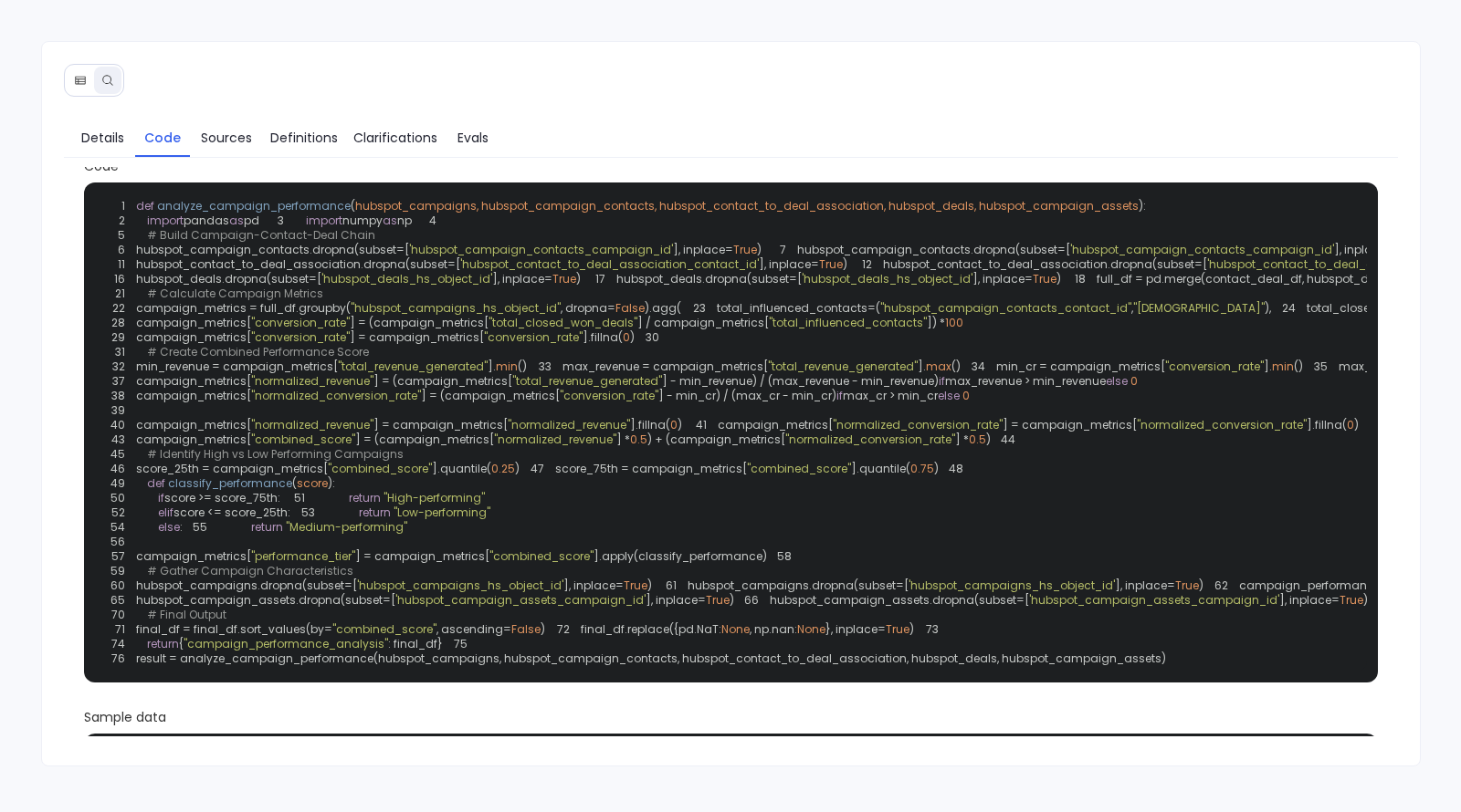
scroll to position [21, 0]
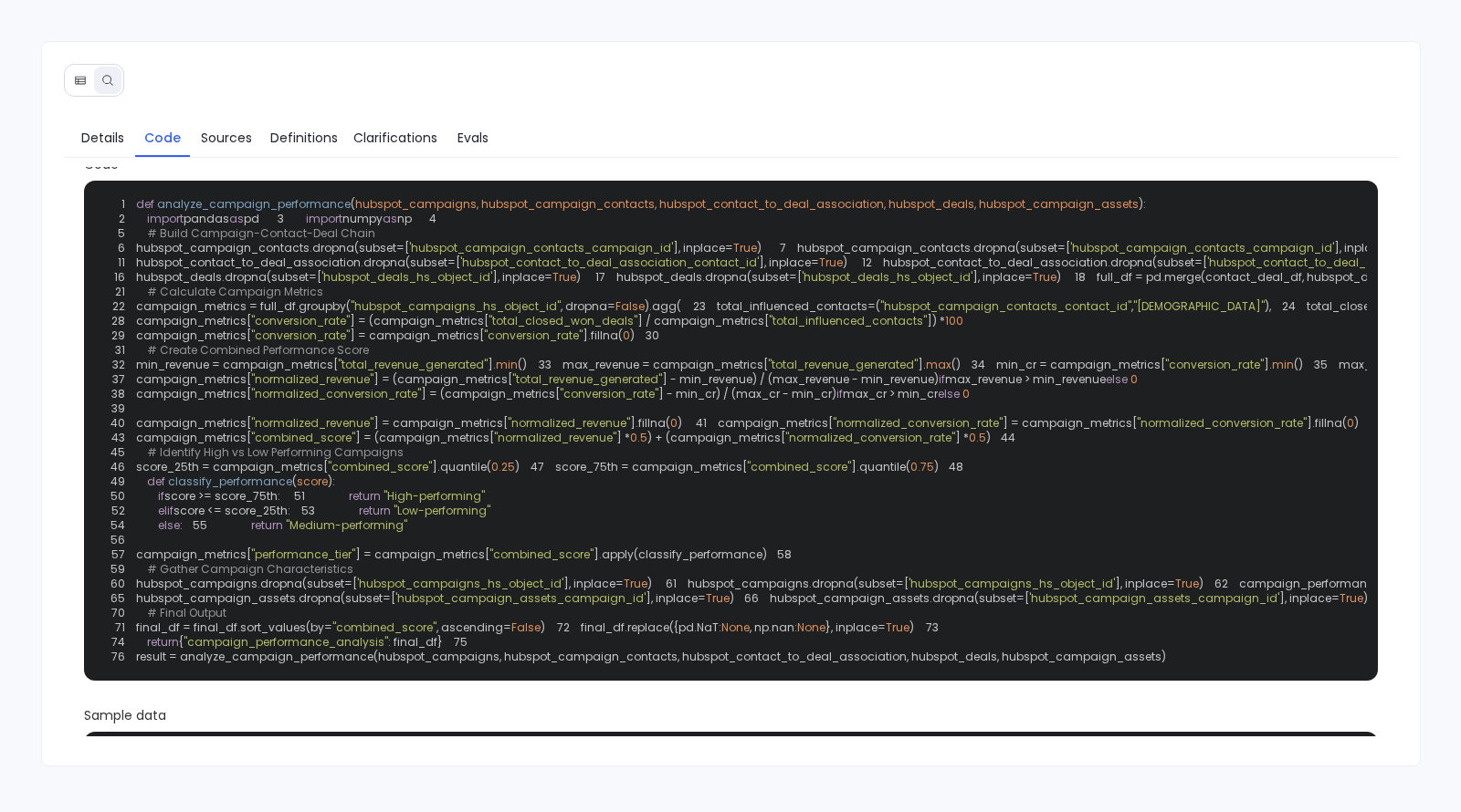
drag, startPoint x: 546, startPoint y: 450, endPoint x: 711, endPoint y: 444, distance: 165.1
copy span "contact_to_deal_association"
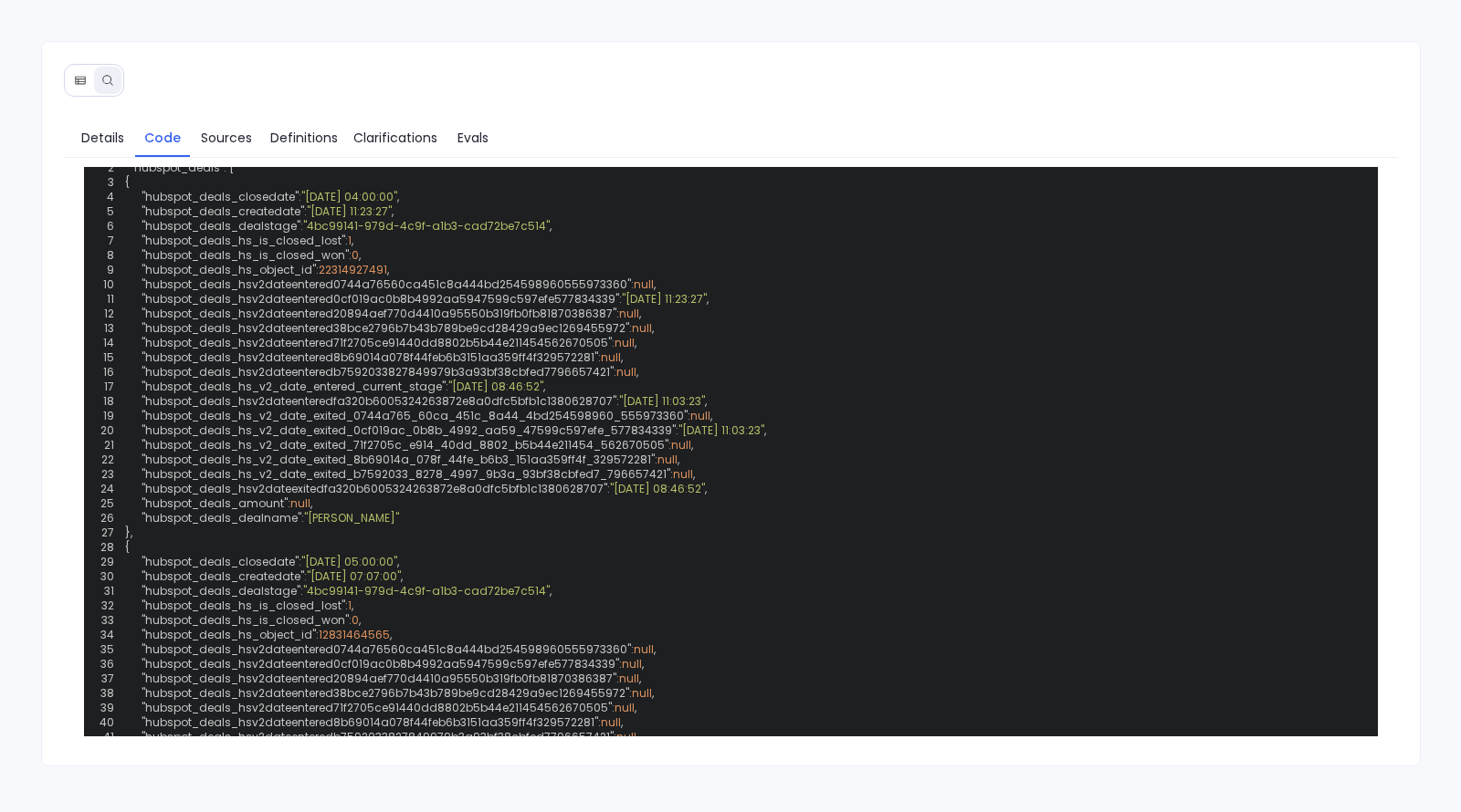
scroll to position [626, 0]
drag, startPoint x: 951, startPoint y: 560, endPoint x: 1051, endPoint y: 562, distance: 100.0
copy span "campaign_assets"
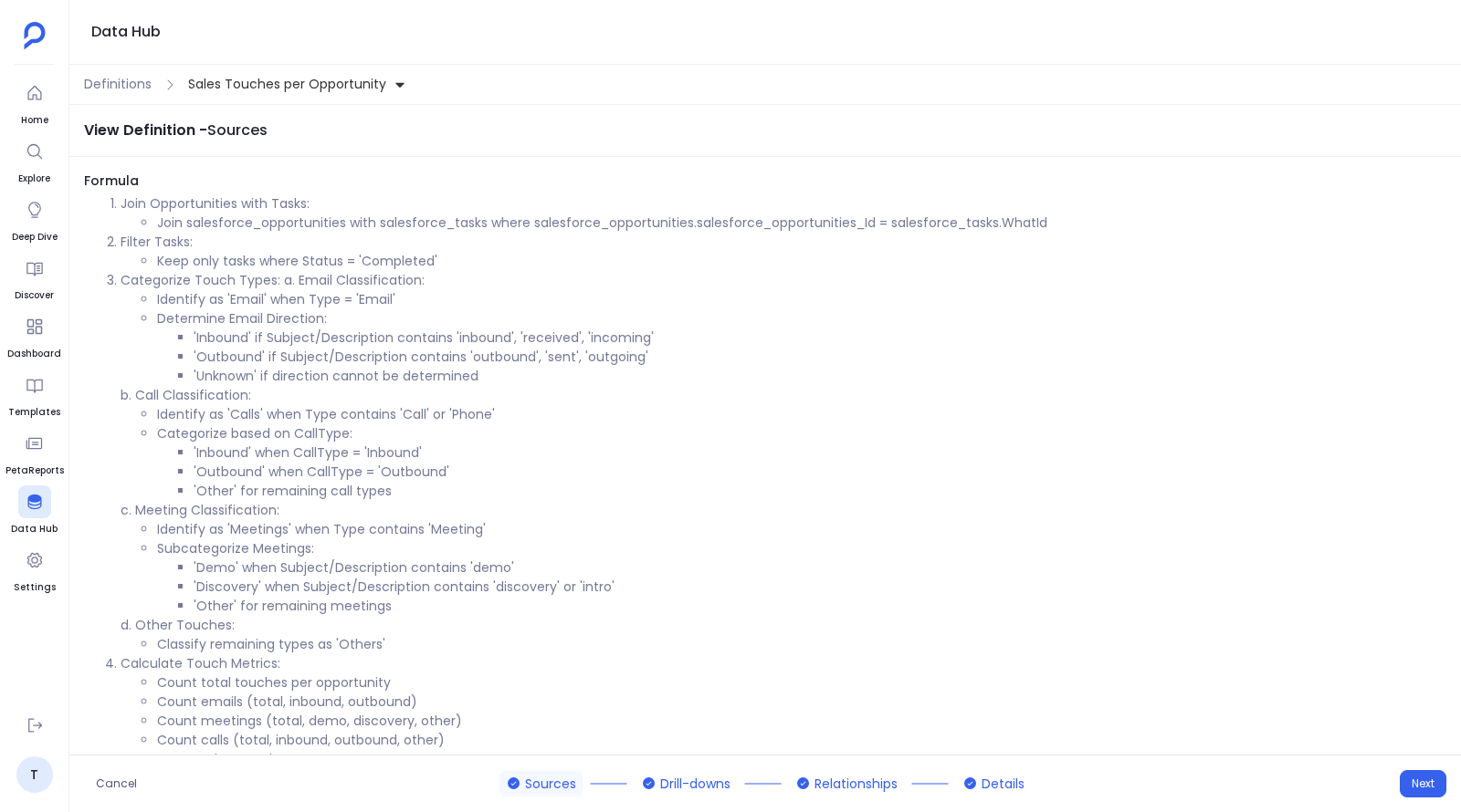
scroll to position [33, 0]
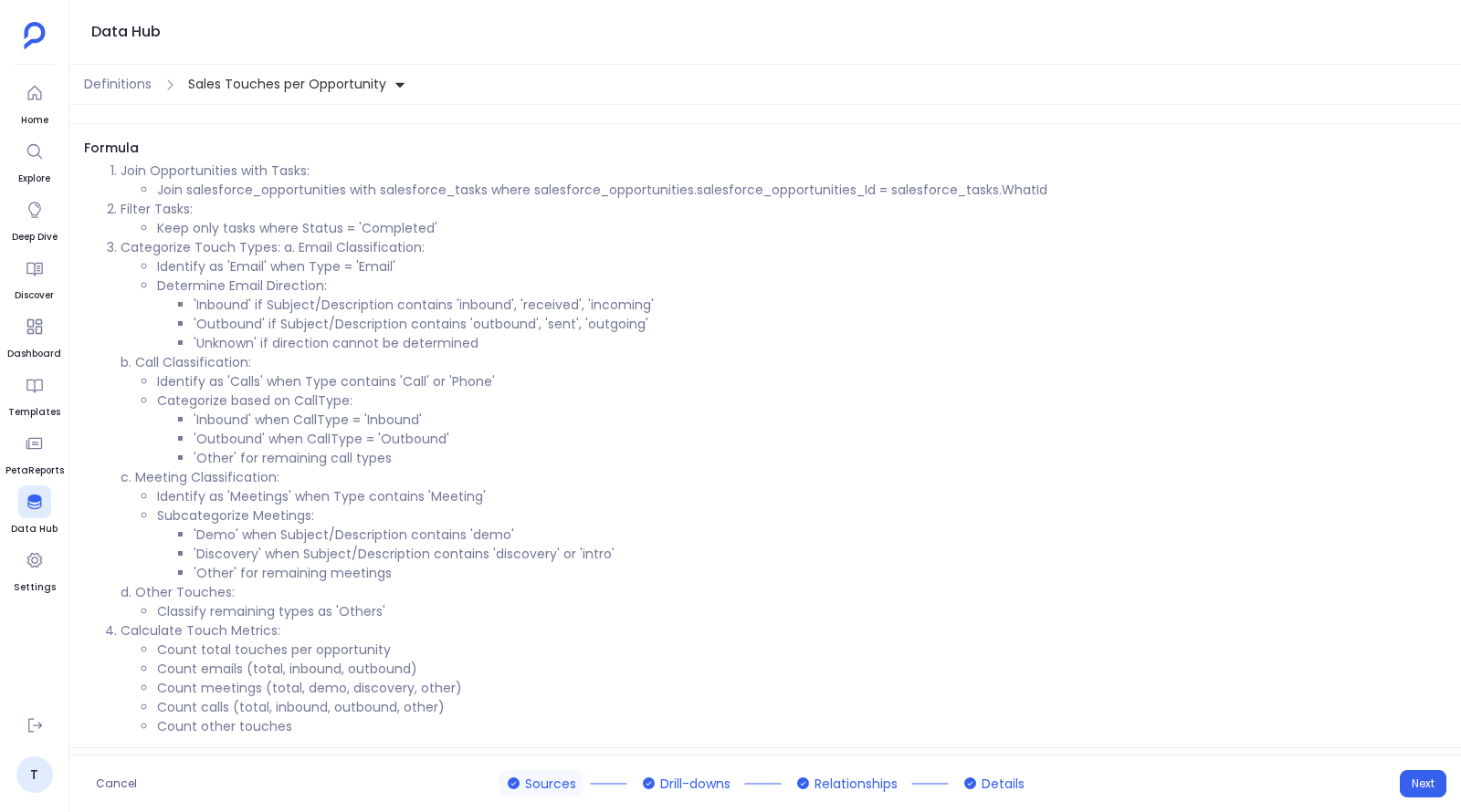
click at [122, 88] on span "Definitions" at bounding box center [118, 84] width 68 height 19
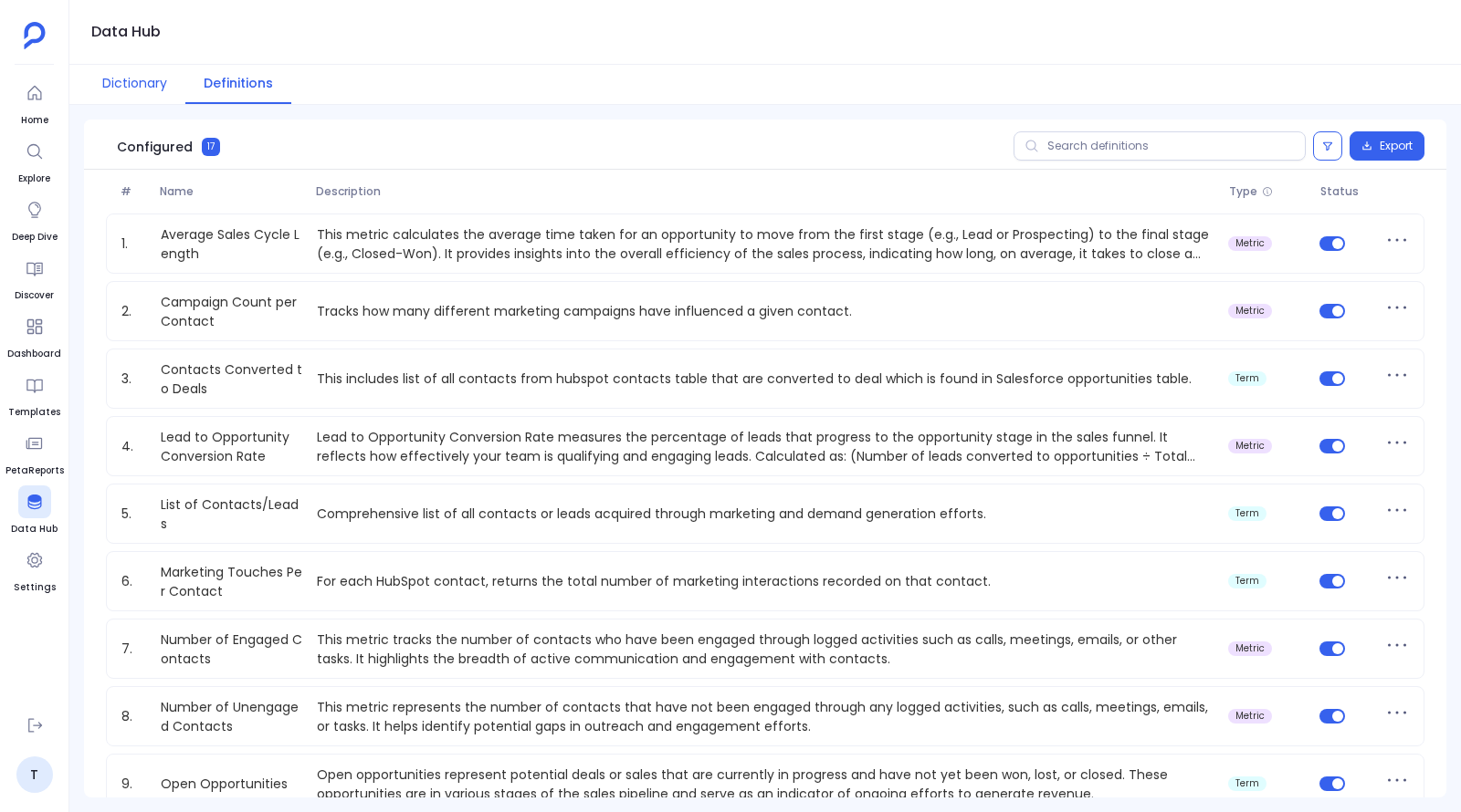
click at [122, 85] on button "Dictionary" at bounding box center [134, 84] width 102 height 40
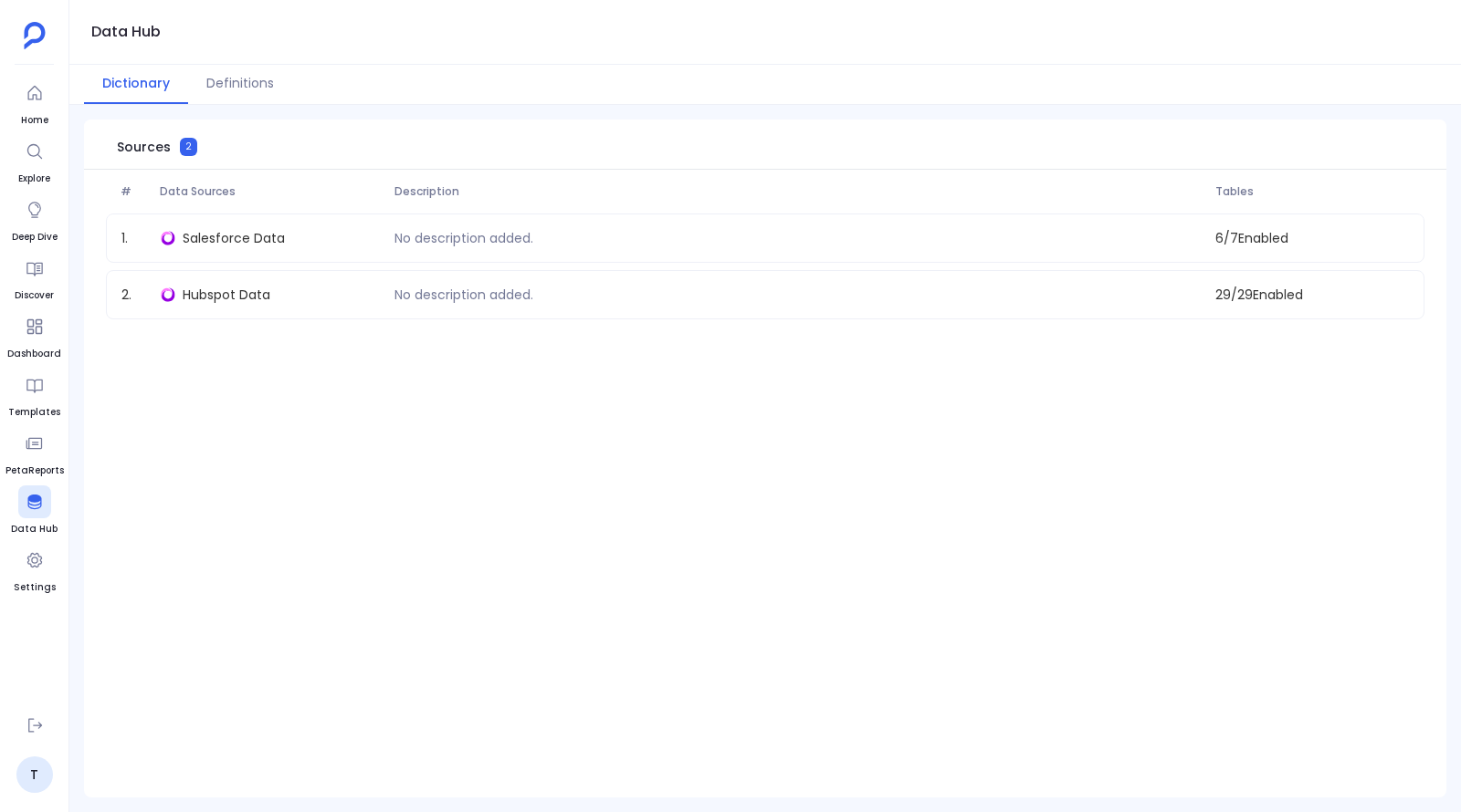
click at [122, 85] on button "Dictionary" at bounding box center [136, 84] width 104 height 40
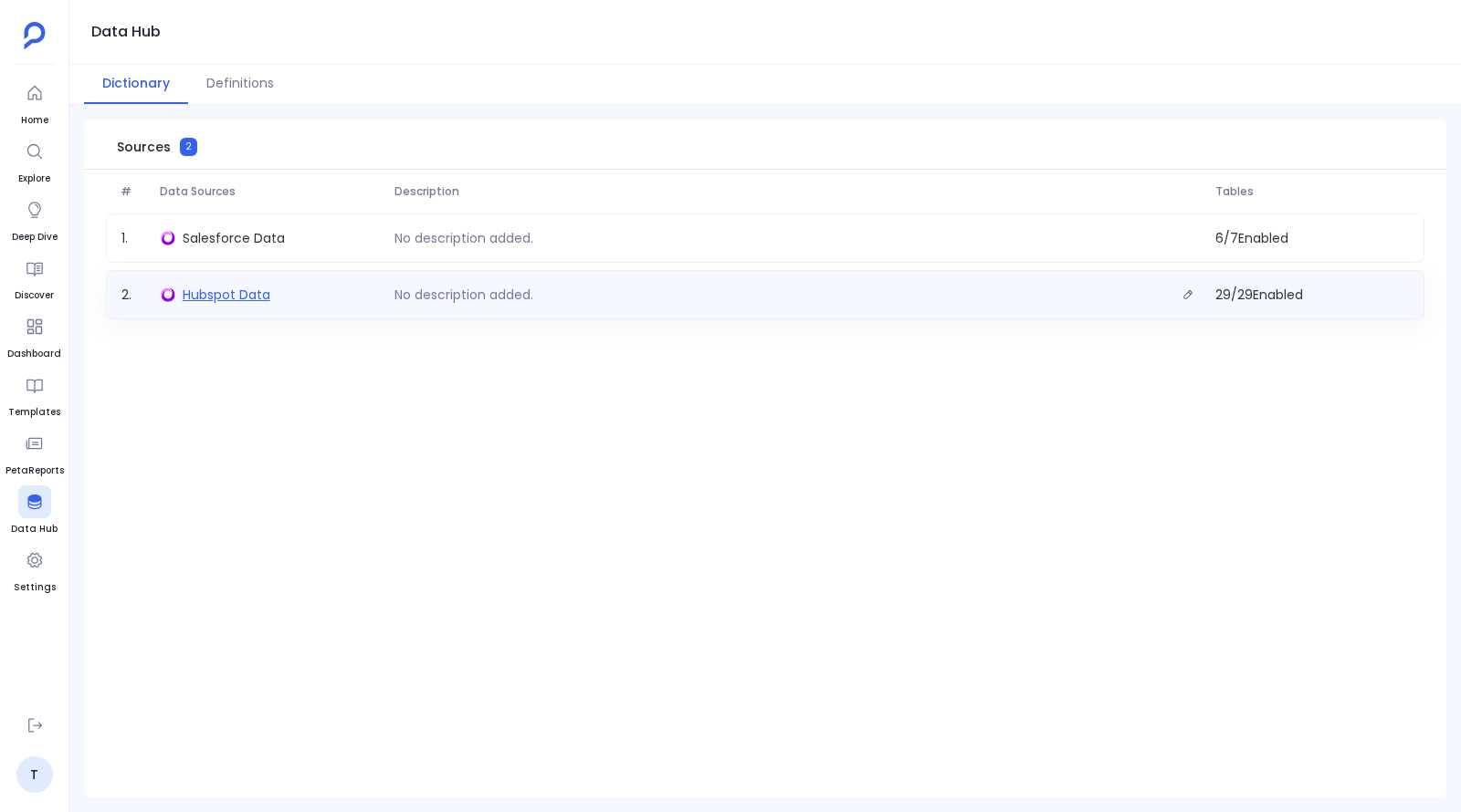
click at [236, 286] on span "Hubspot Data" at bounding box center [226, 295] width 88 height 18
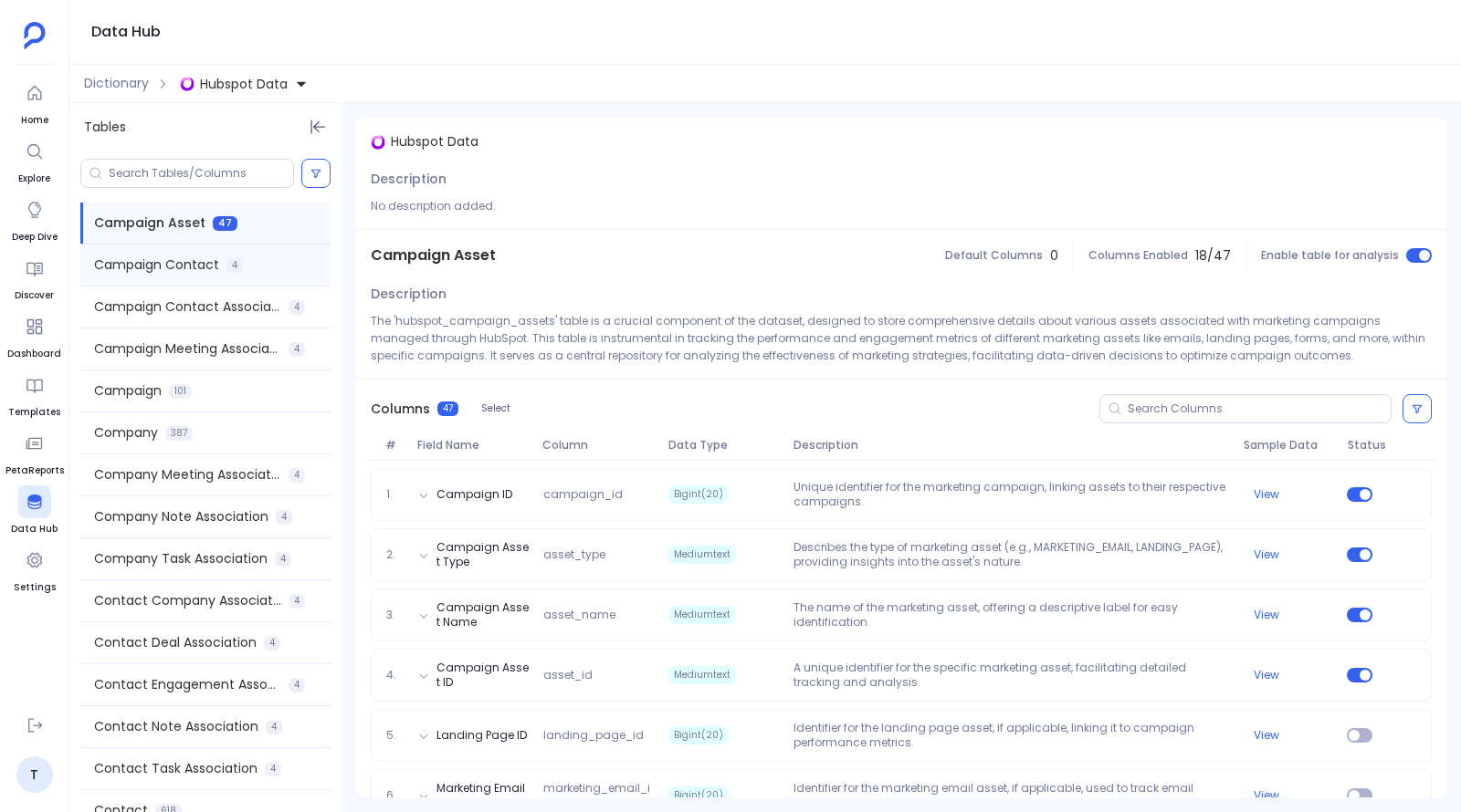
click at [214, 272] on span "Campaign Contact" at bounding box center [156, 265] width 125 height 19
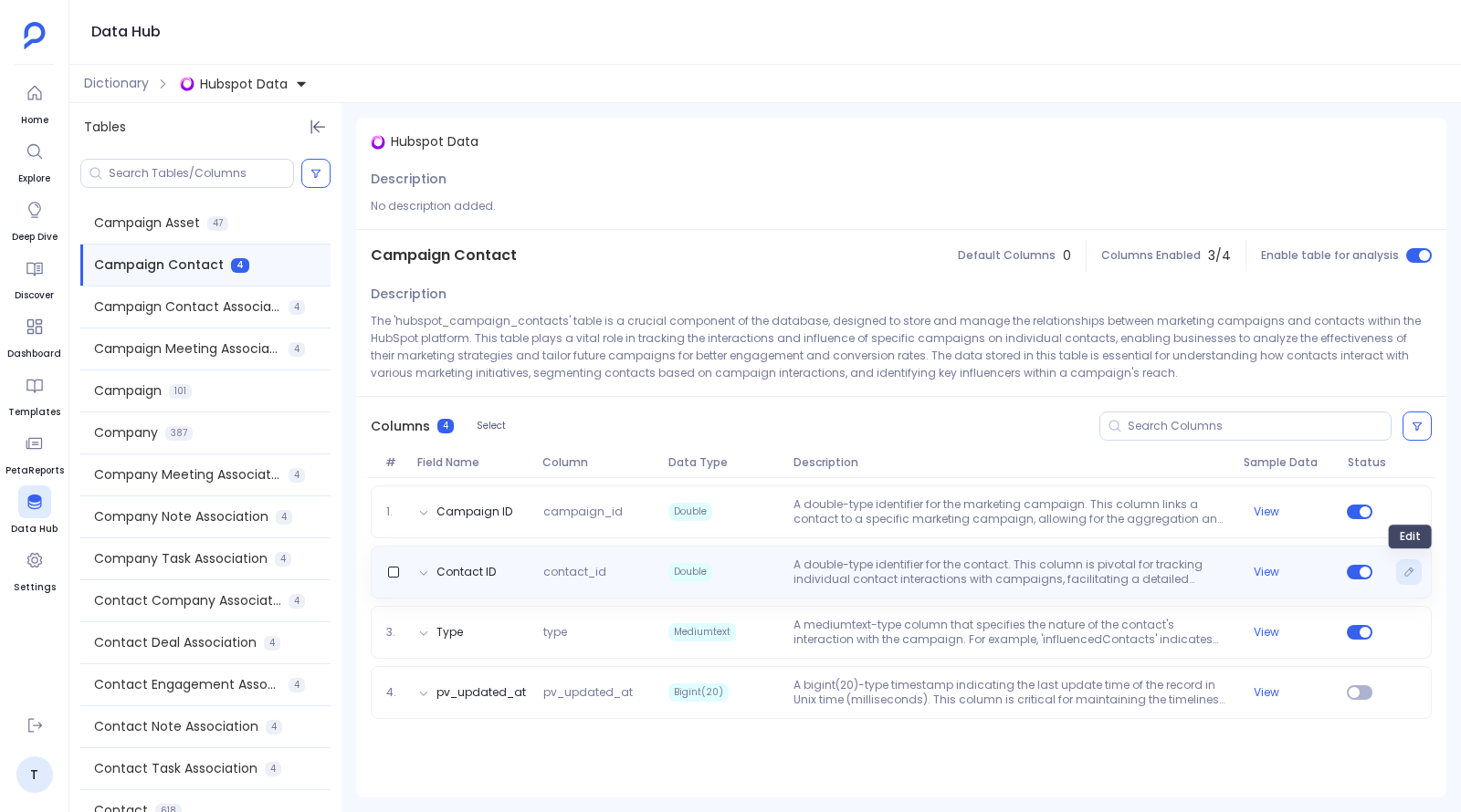
click at [1402, 566] on button "Edit" at bounding box center [1409, 572] width 25 height 25
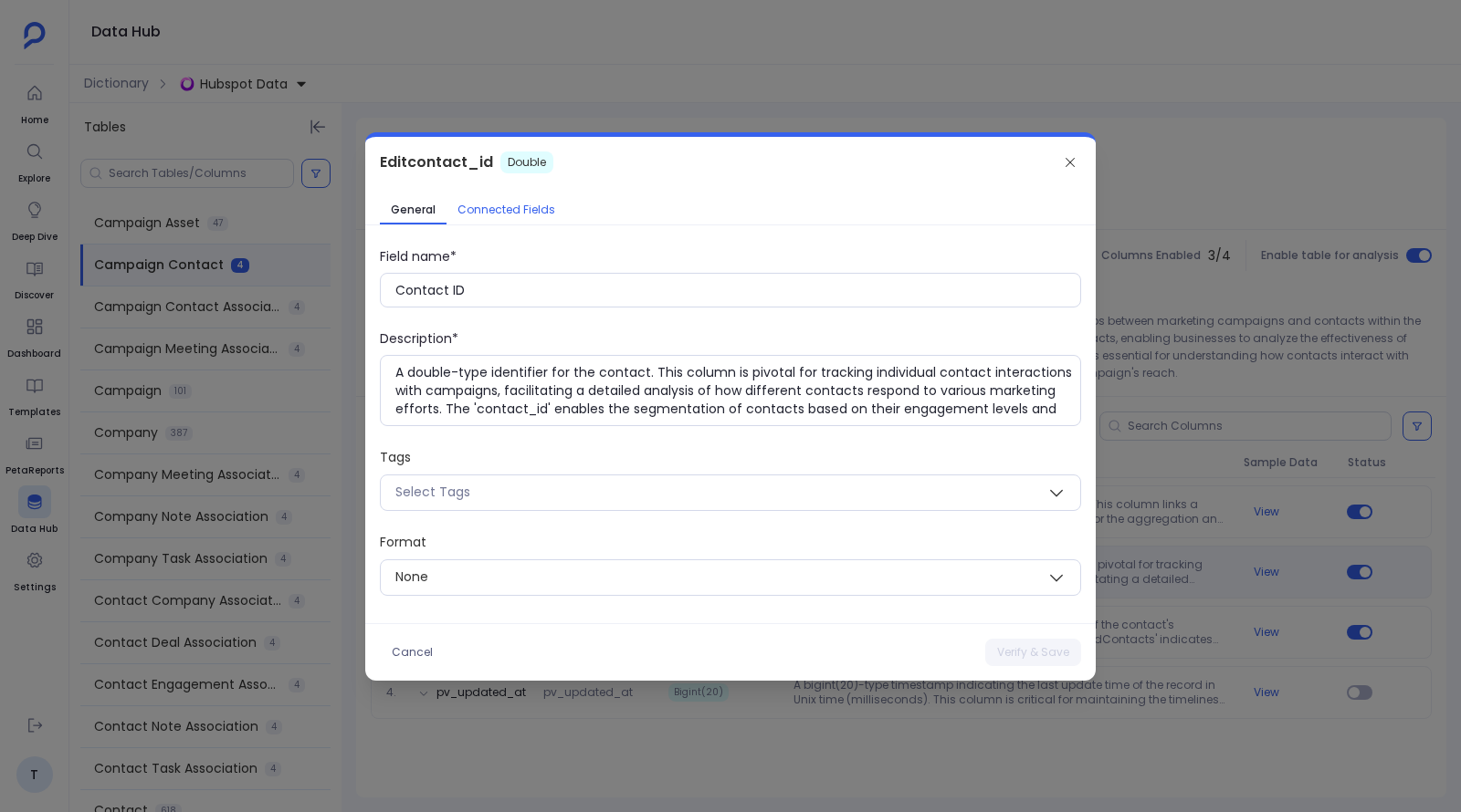
click at [509, 205] on span "Connected Fields" at bounding box center [506, 210] width 98 height 14
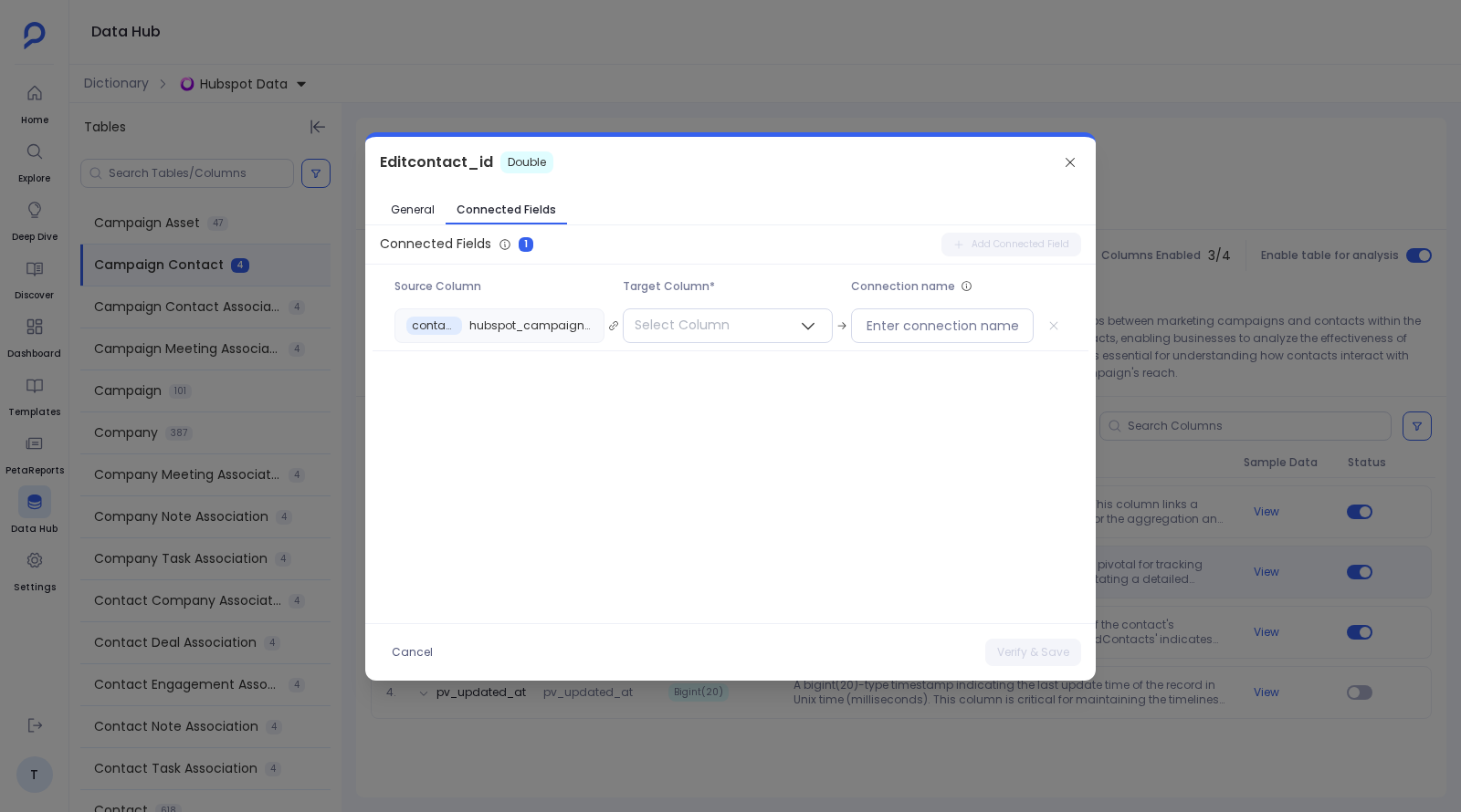
click at [331, 108] on div at bounding box center [730, 406] width 1461 height 812
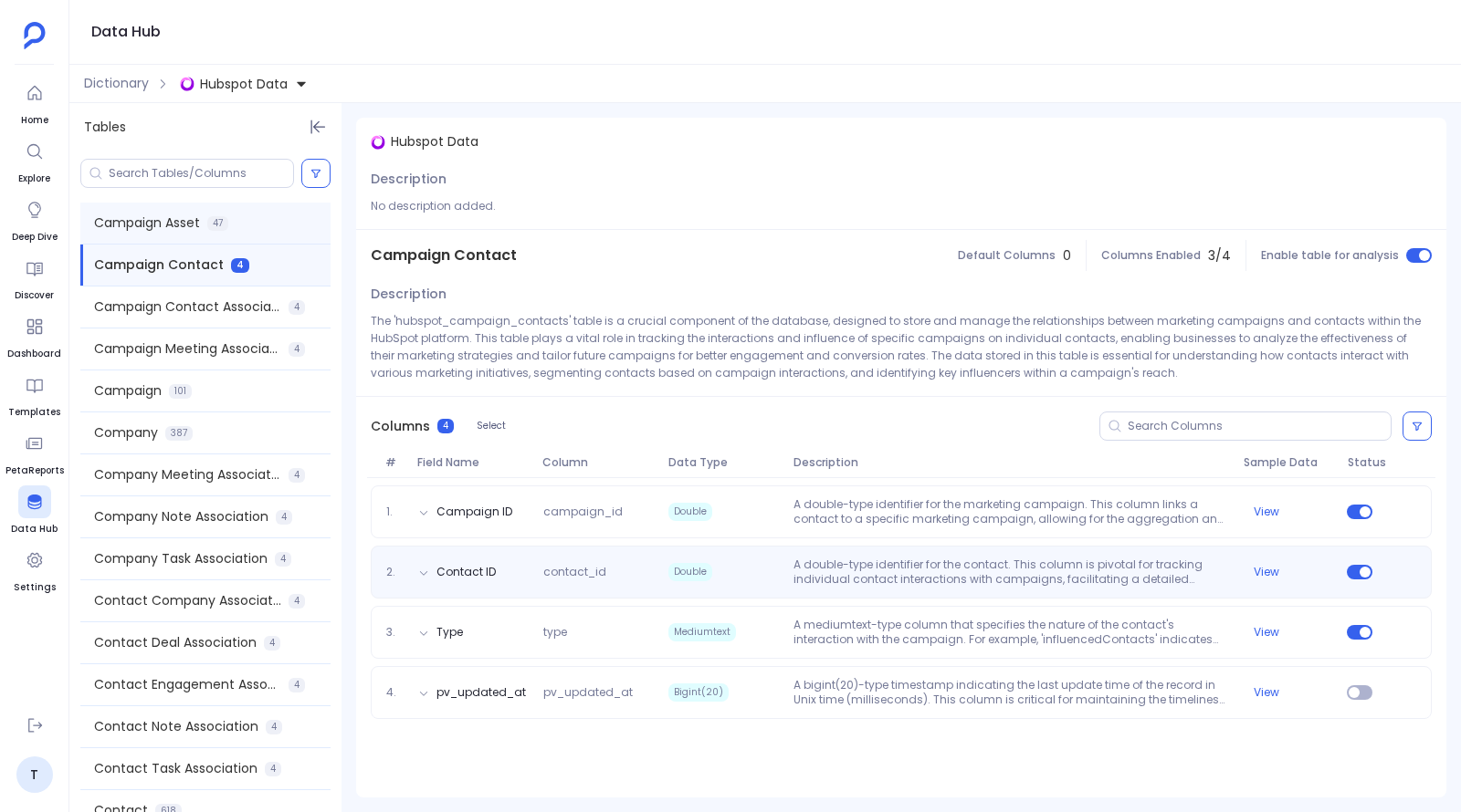
click at [191, 217] on span "Campaign Asset" at bounding box center [147, 223] width 106 height 19
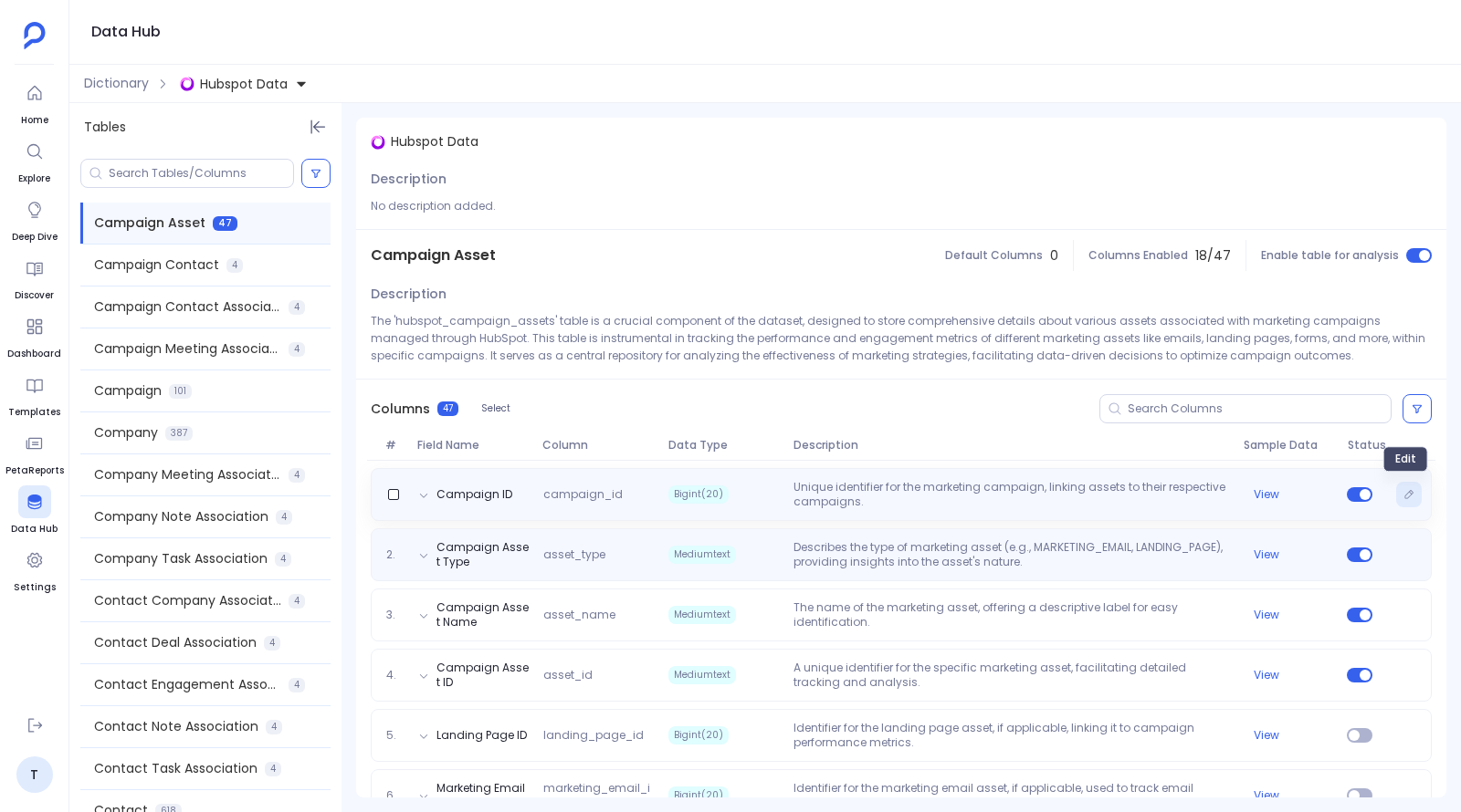
click at [1410, 497] on button "Edit" at bounding box center [1409, 495] width 25 height 25
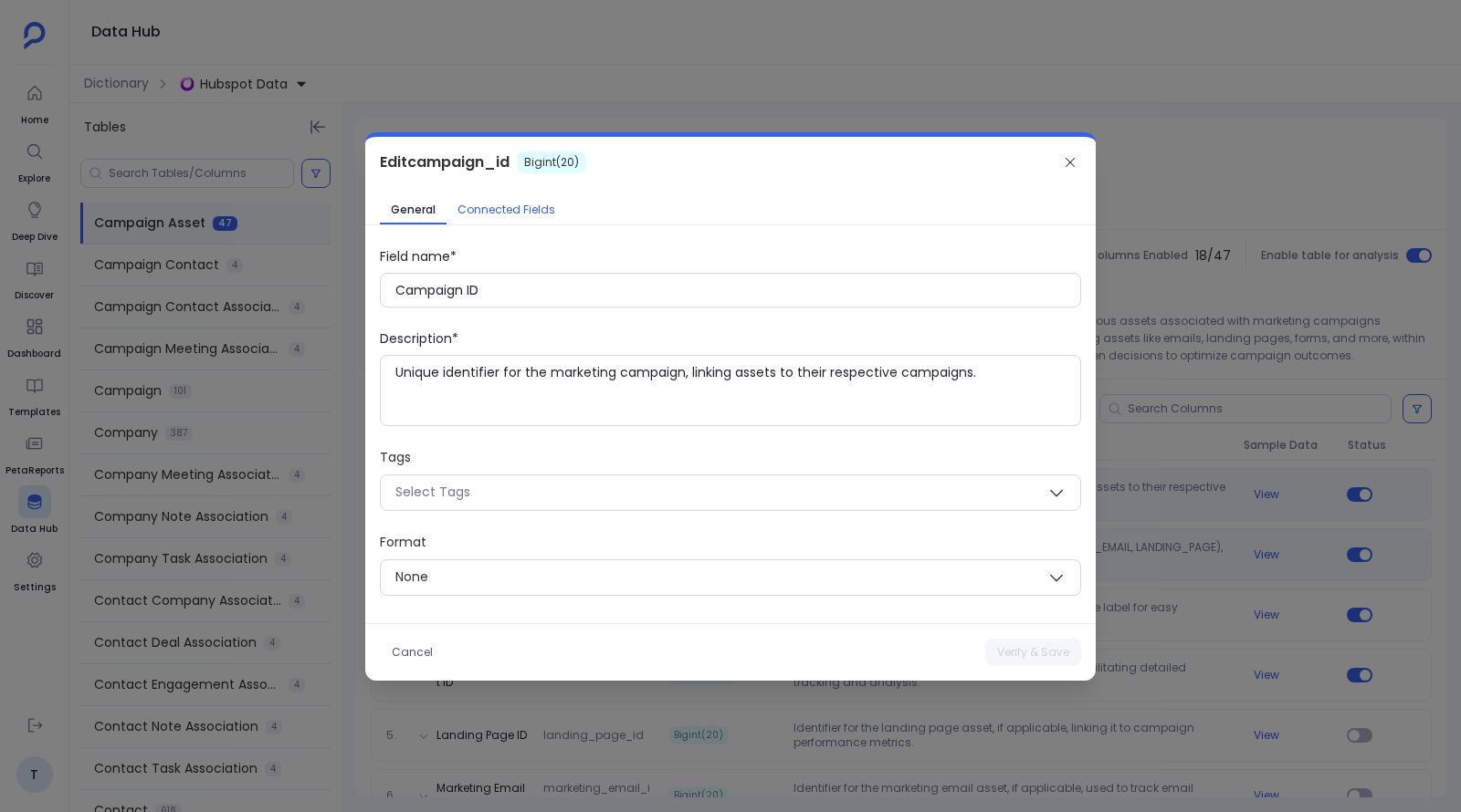
click at [520, 209] on span "Connected Fields" at bounding box center [506, 210] width 98 height 14
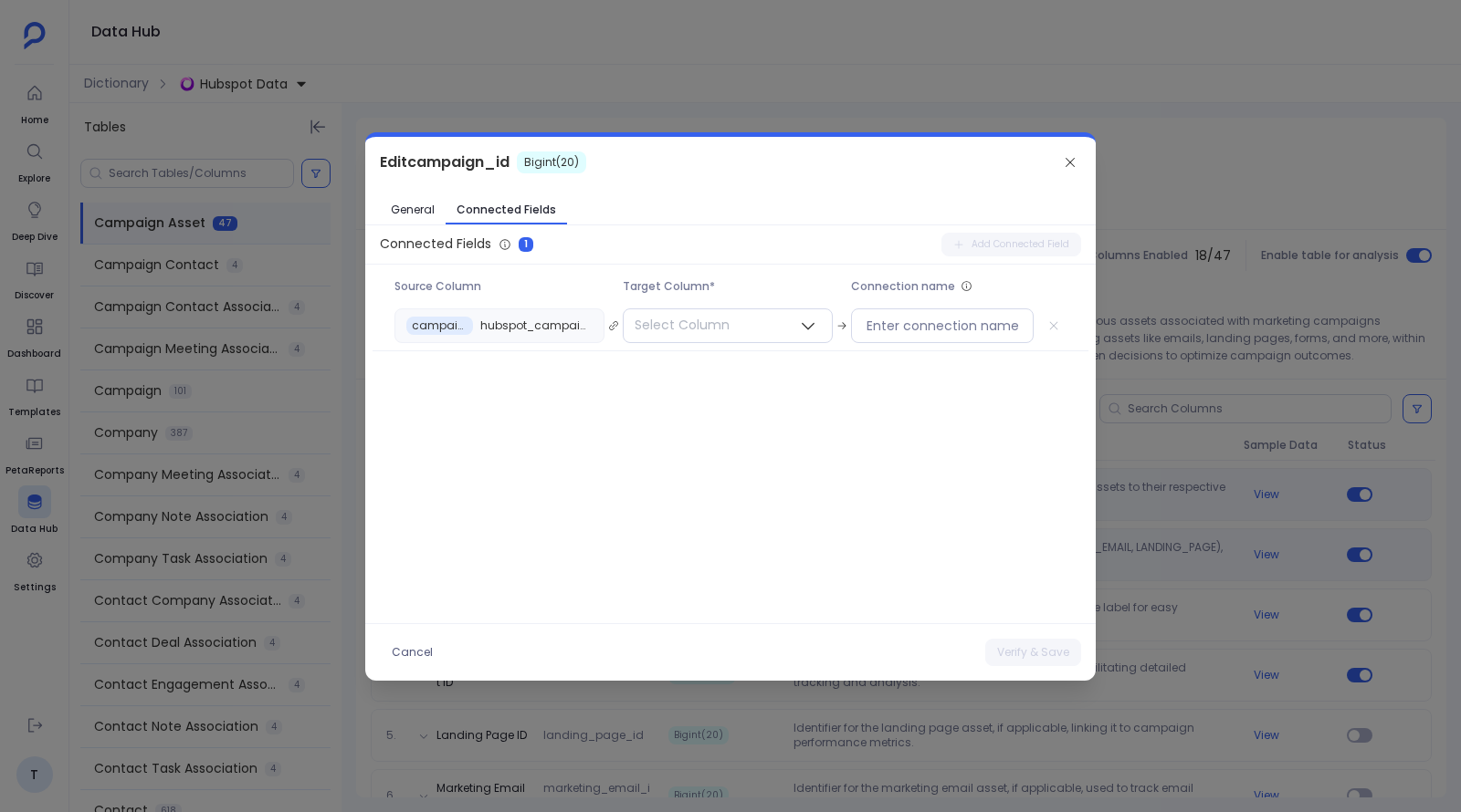
click at [1163, 240] on div at bounding box center [730, 406] width 1461 height 812
